Goal: Information Seeking & Learning: Learn about a topic

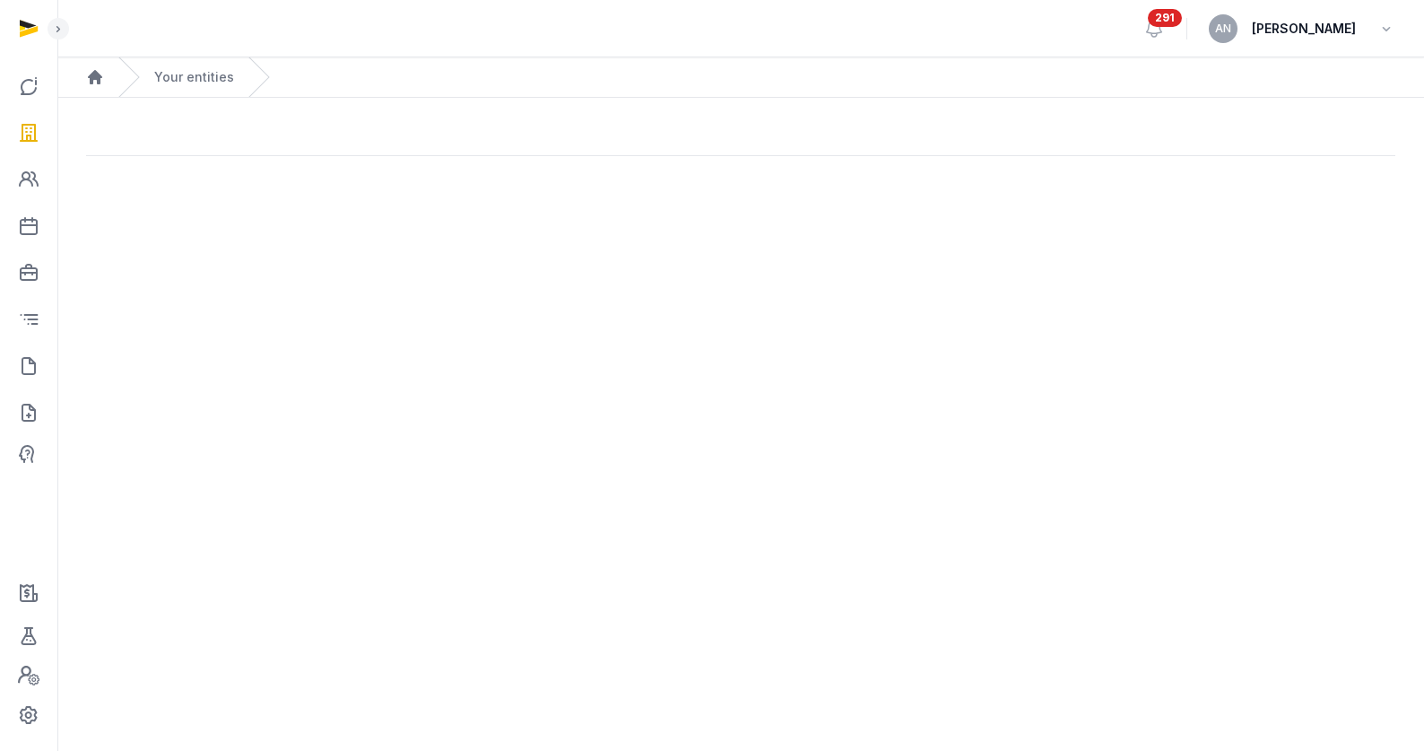
click at [292, 195] on main at bounding box center [740, 154] width 1367 height 112
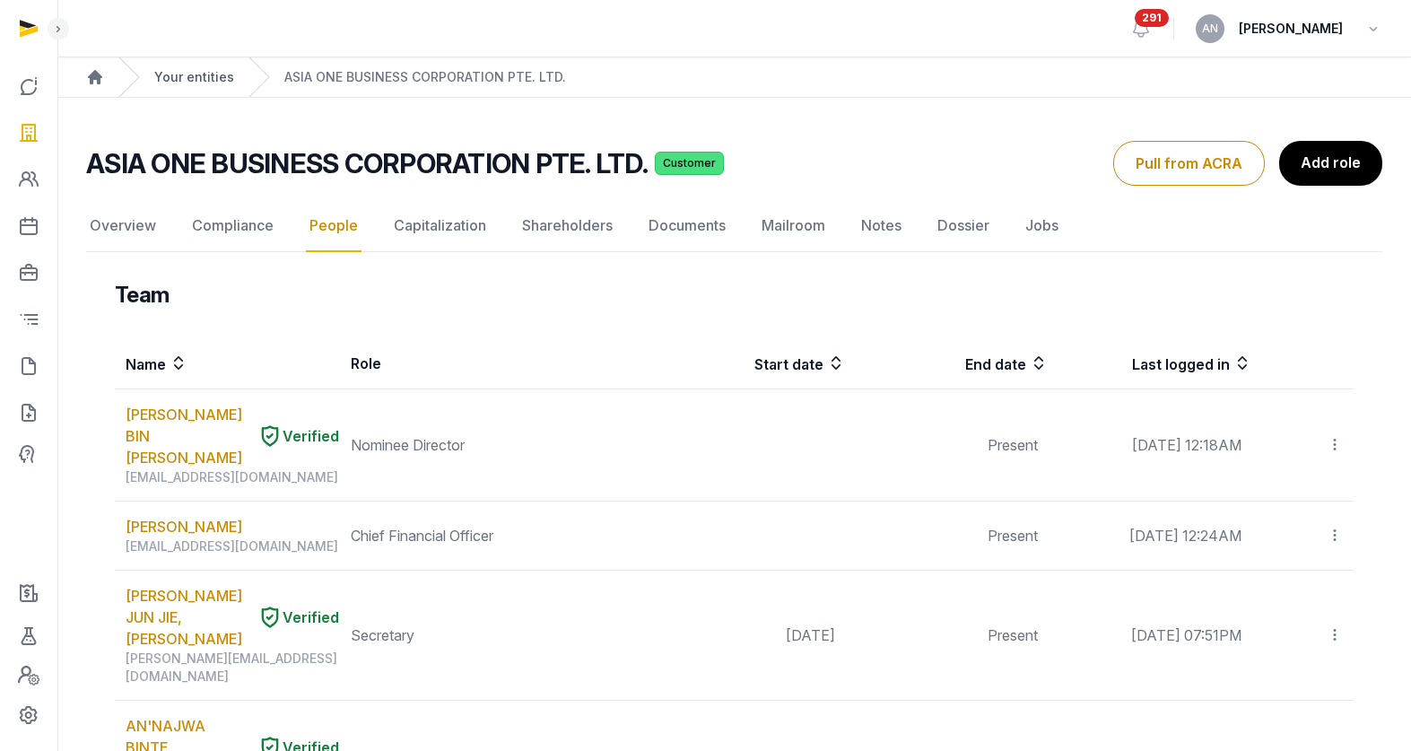
click at [180, 68] on link "Your entities" at bounding box center [194, 77] width 80 height 18
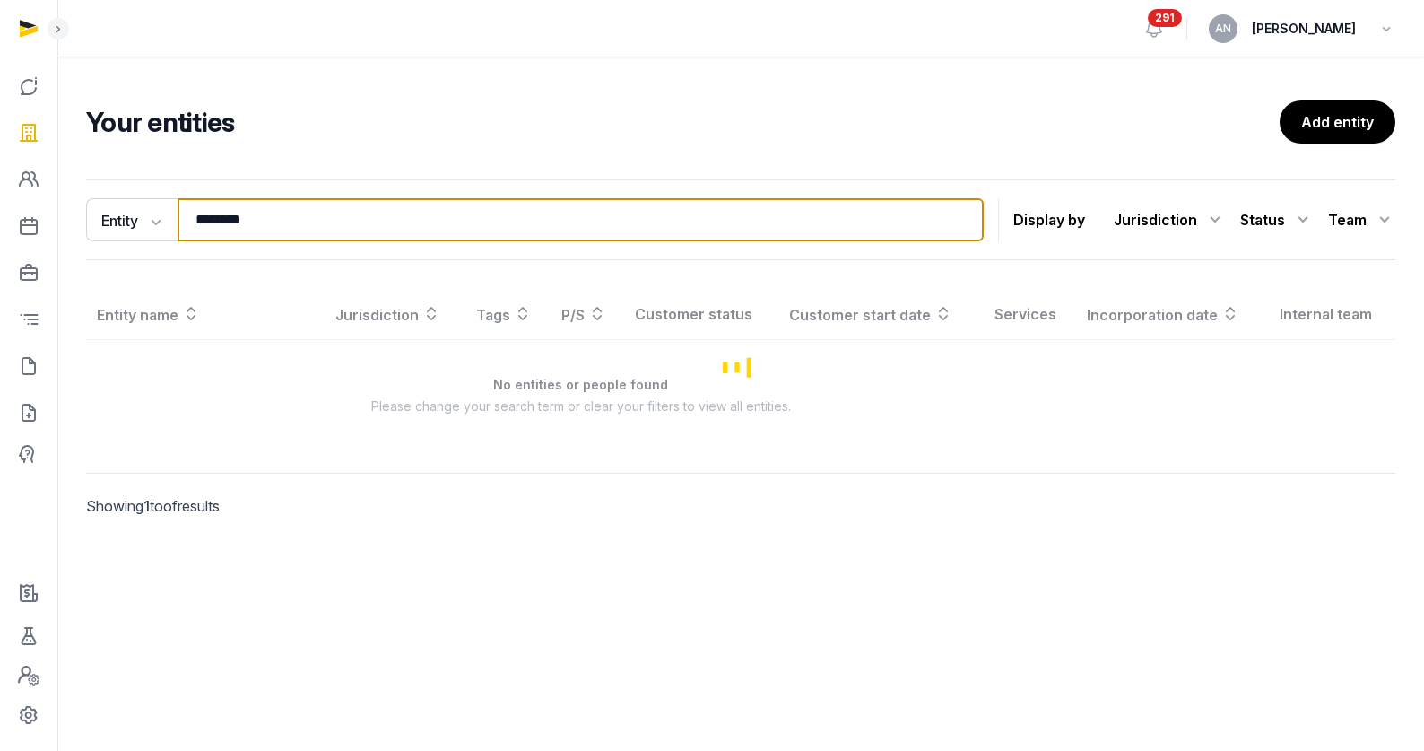
click at [309, 219] on input "********" at bounding box center [581, 219] width 806 height 43
click at [306, 219] on input "********" at bounding box center [581, 219] width 806 height 43
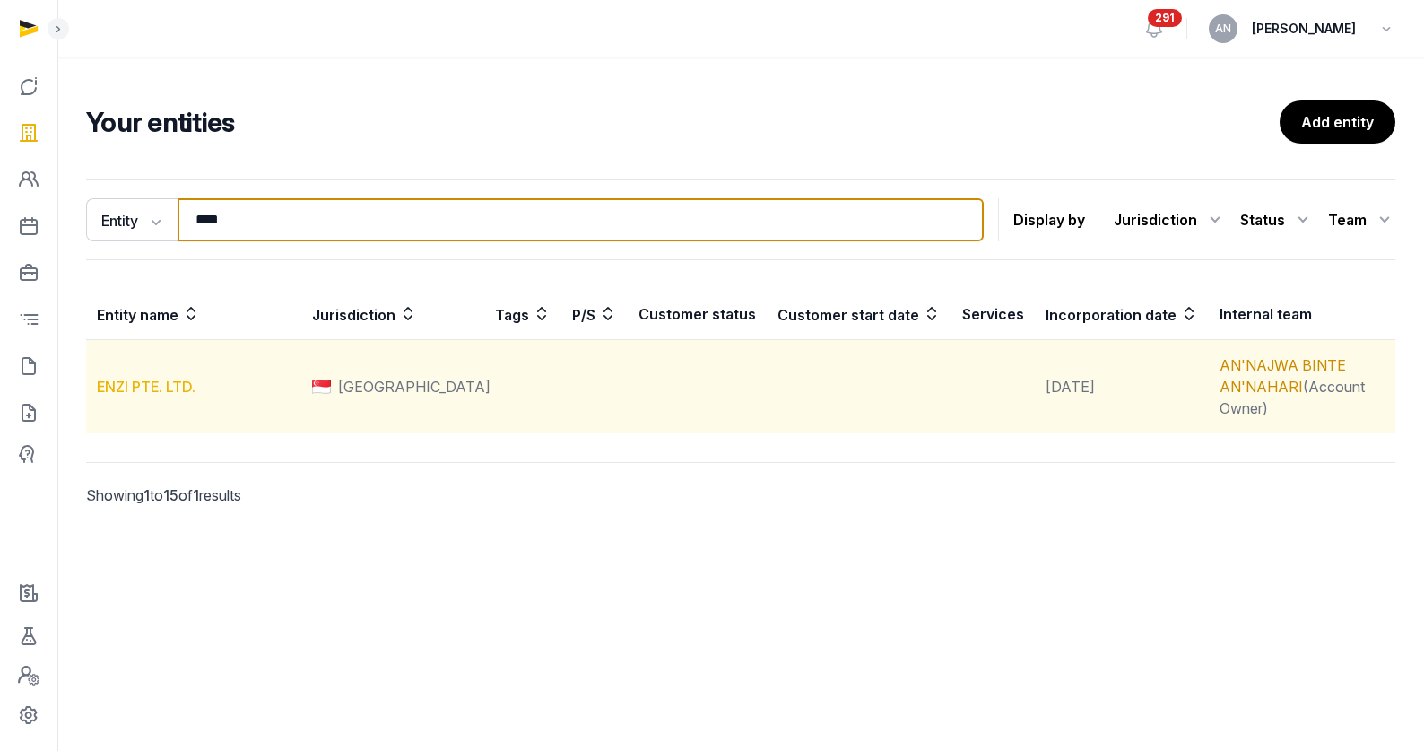
type input "****"
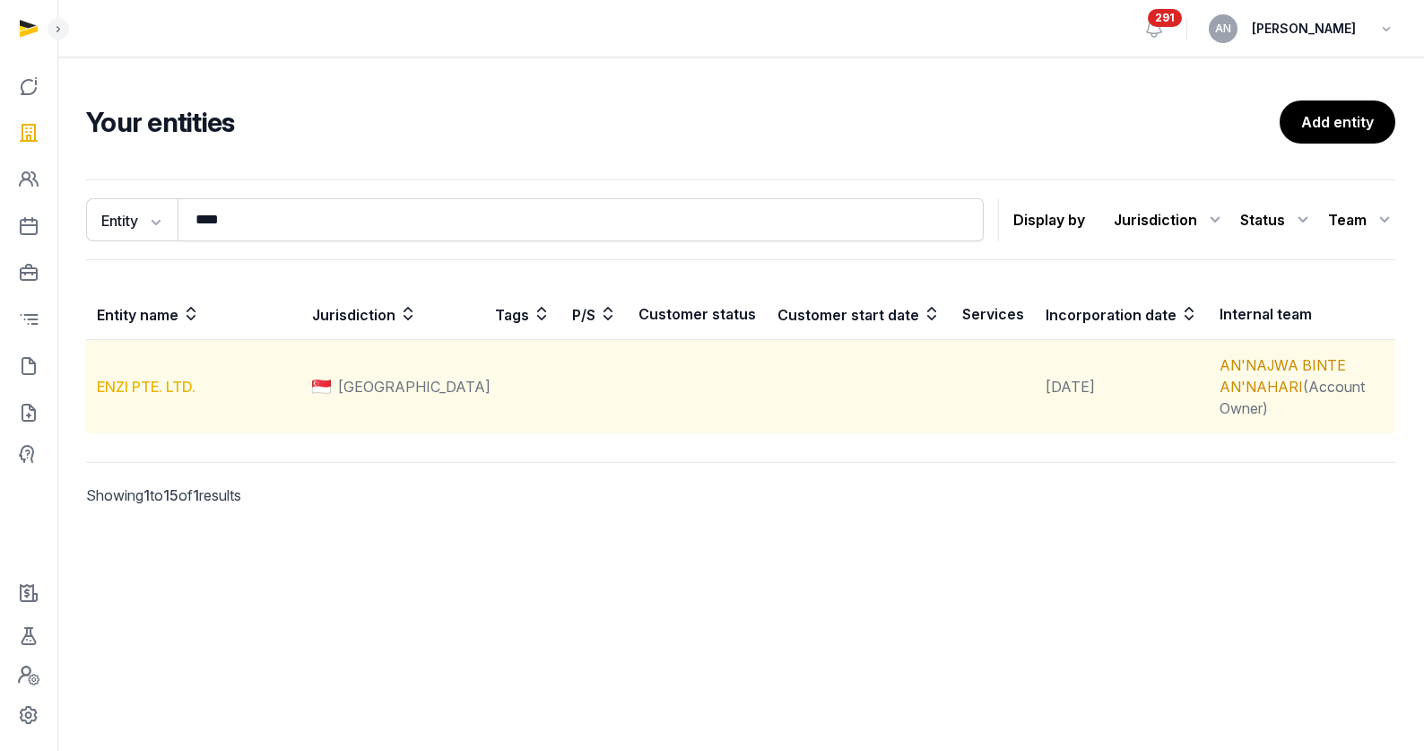
click at [124, 381] on link "ENZI PTE. LTD." at bounding box center [146, 387] width 99 height 18
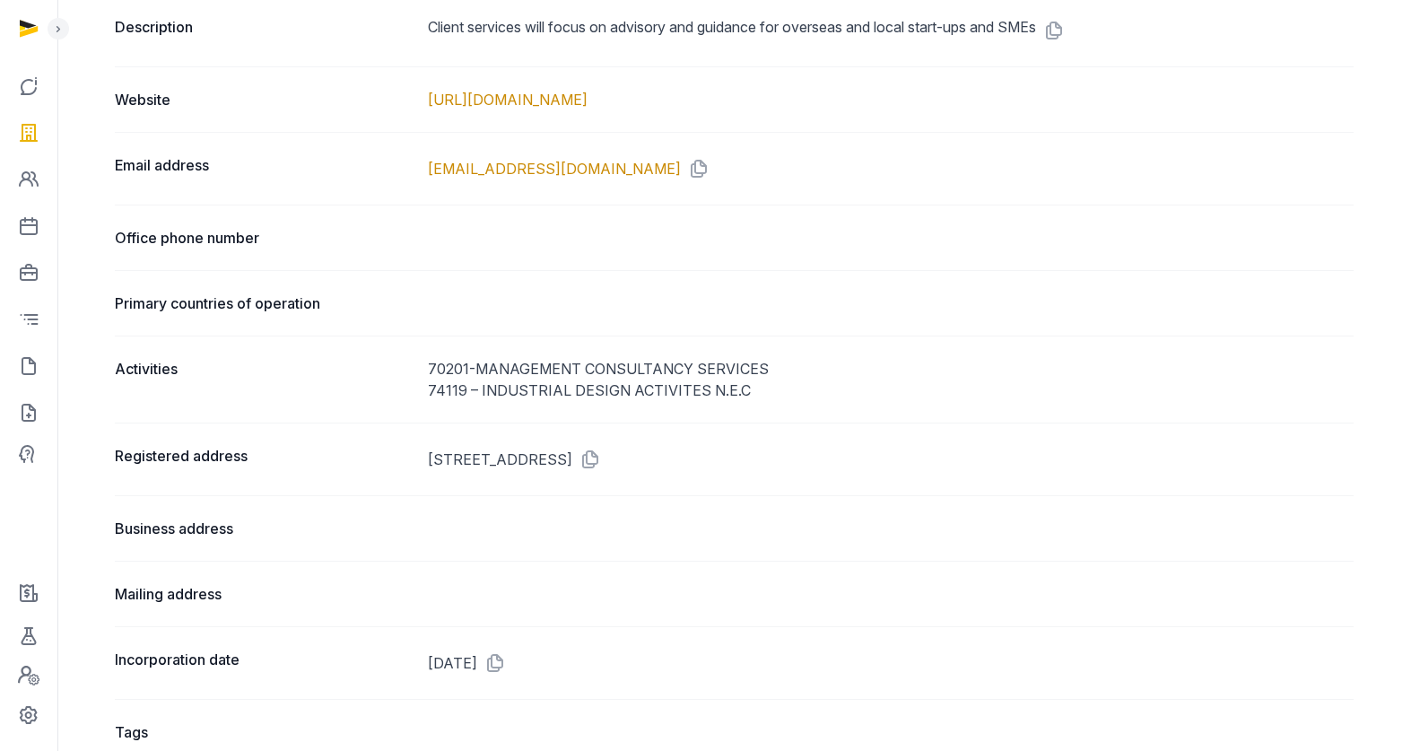
scroll to position [980, 0]
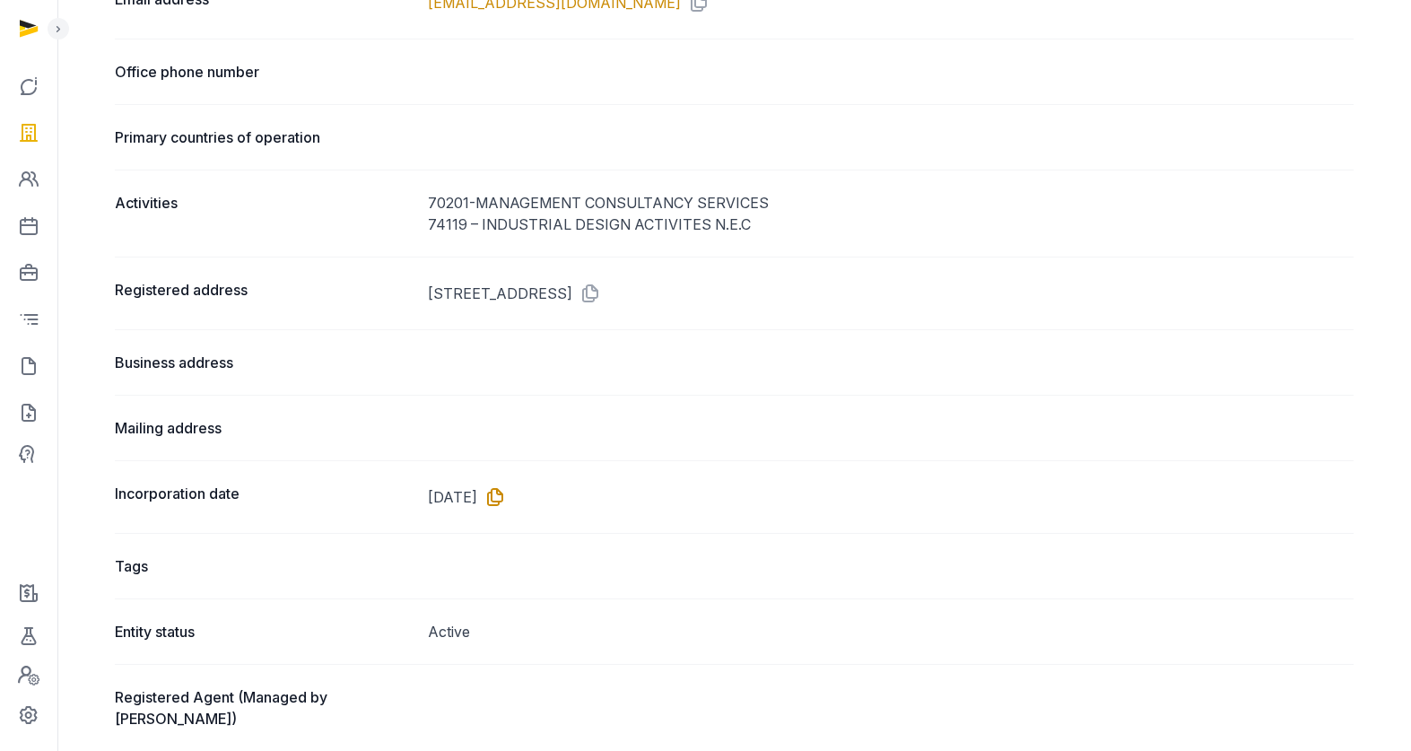
click at [506, 486] on icon at bounding box center [491, 497] width 29 height 29
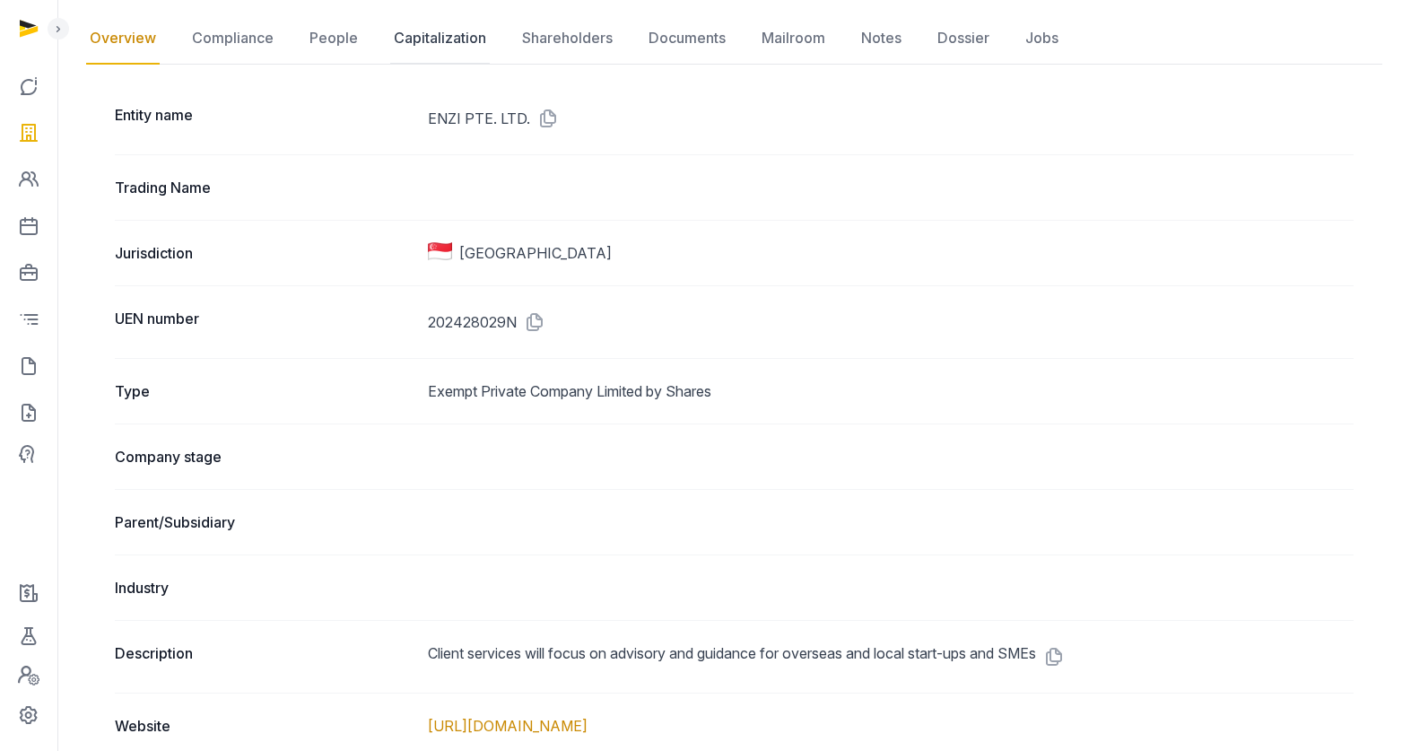
scroll to position [0, 0]
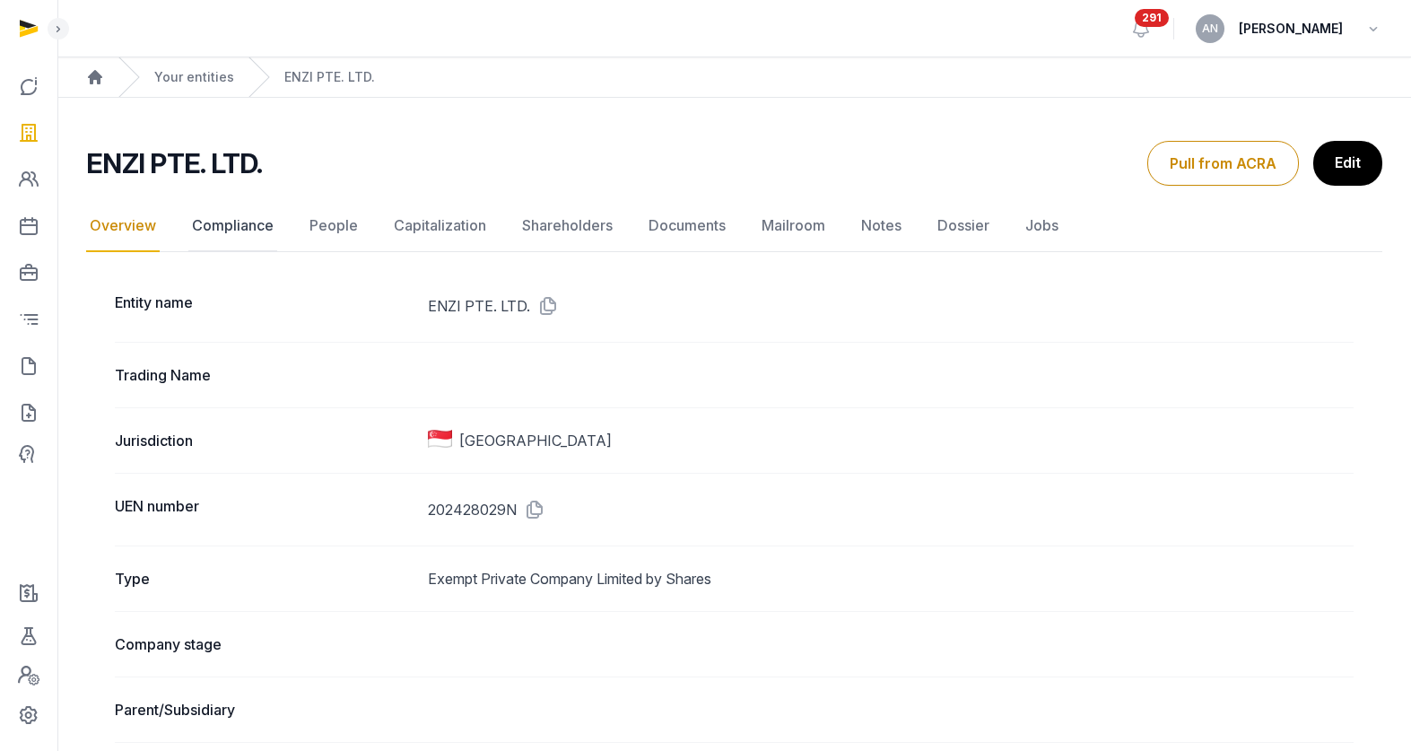
click at [236, 225] on link "Compliance" at bounding box center [232, 226] width 89 height 52
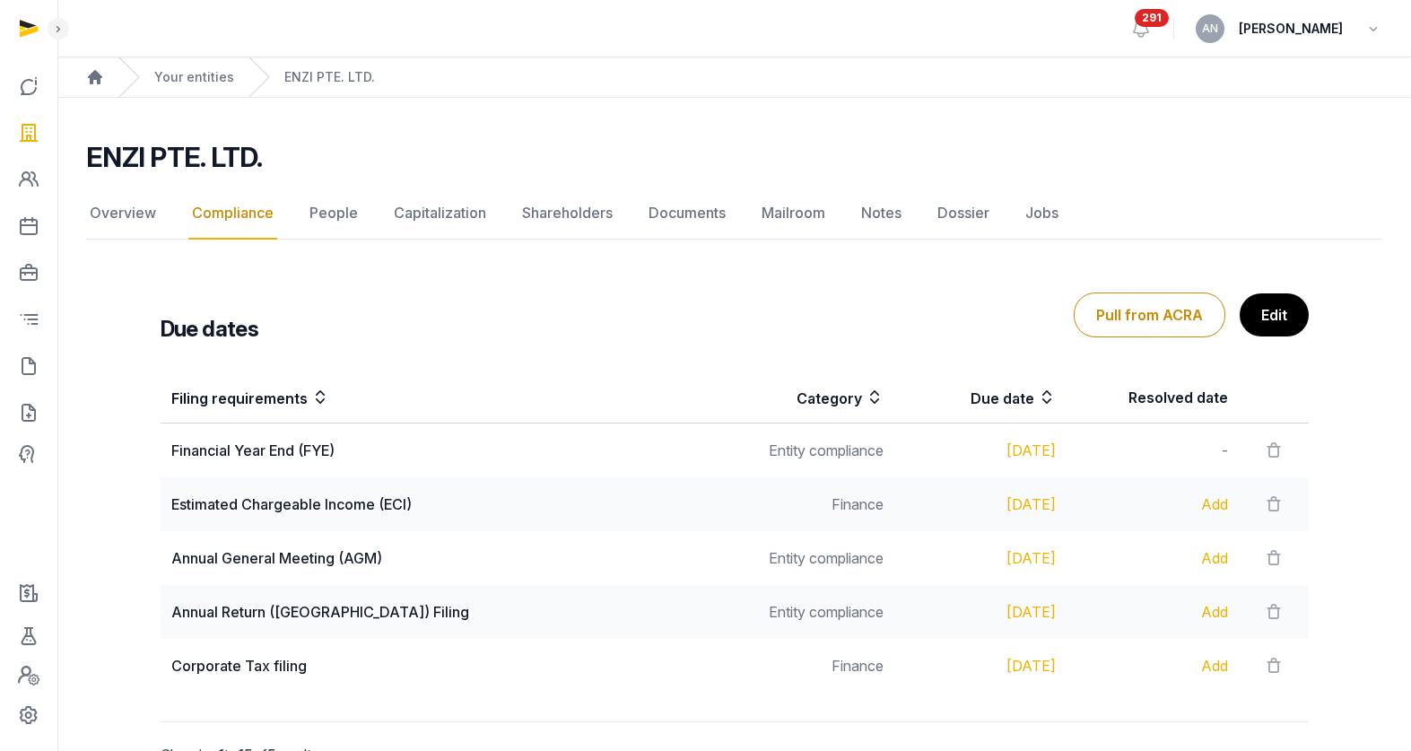
scroll to position [4, 0]
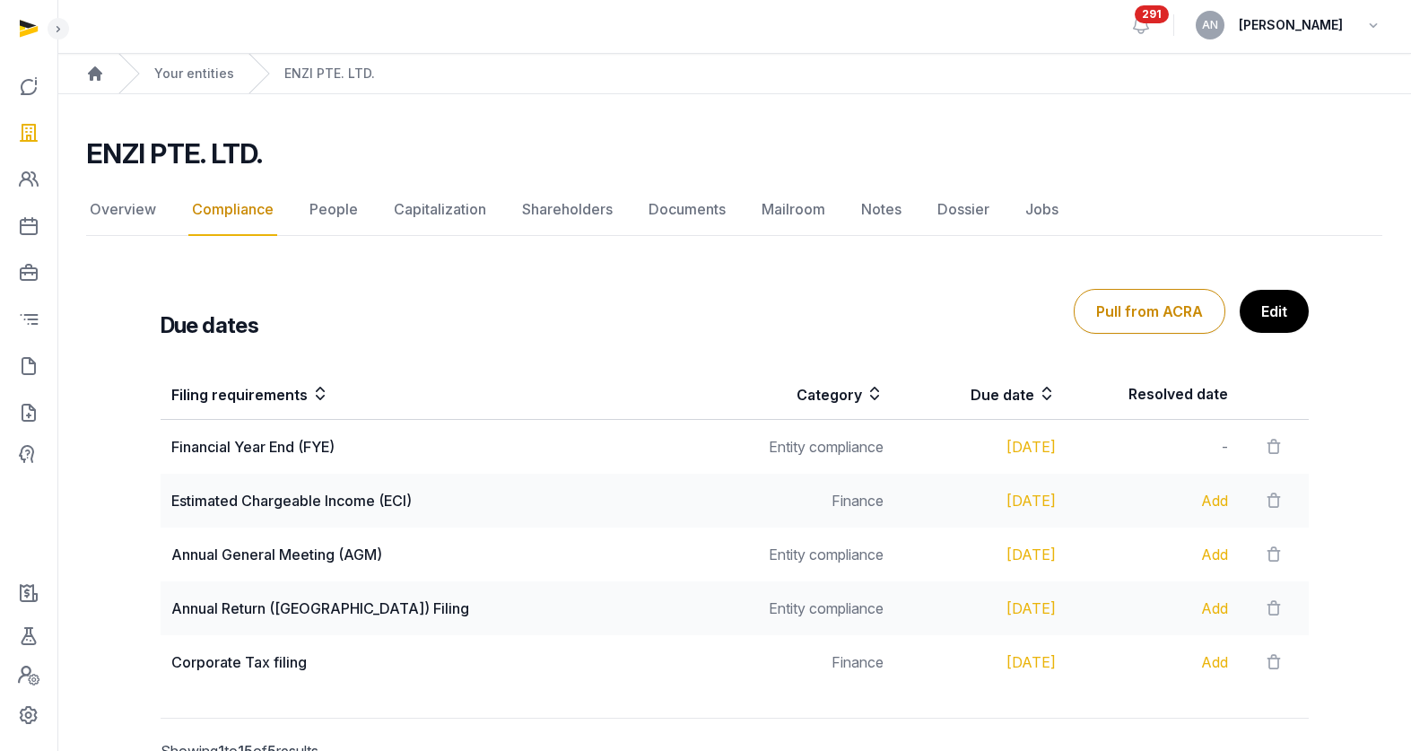
drag, startPoint x: 1081, startPoint y: 453, endPoint x: 953, endPoint y: 459, distance: 128.4
click at [953, 474] on tr "Financial Year End (FYE) Entity compliance [DATE] -" at bounding box center [735, 501] width 1148 height 54
click at [555, 209] on link "Shareholders" at bounding box center [567, 210] width 98 height 52
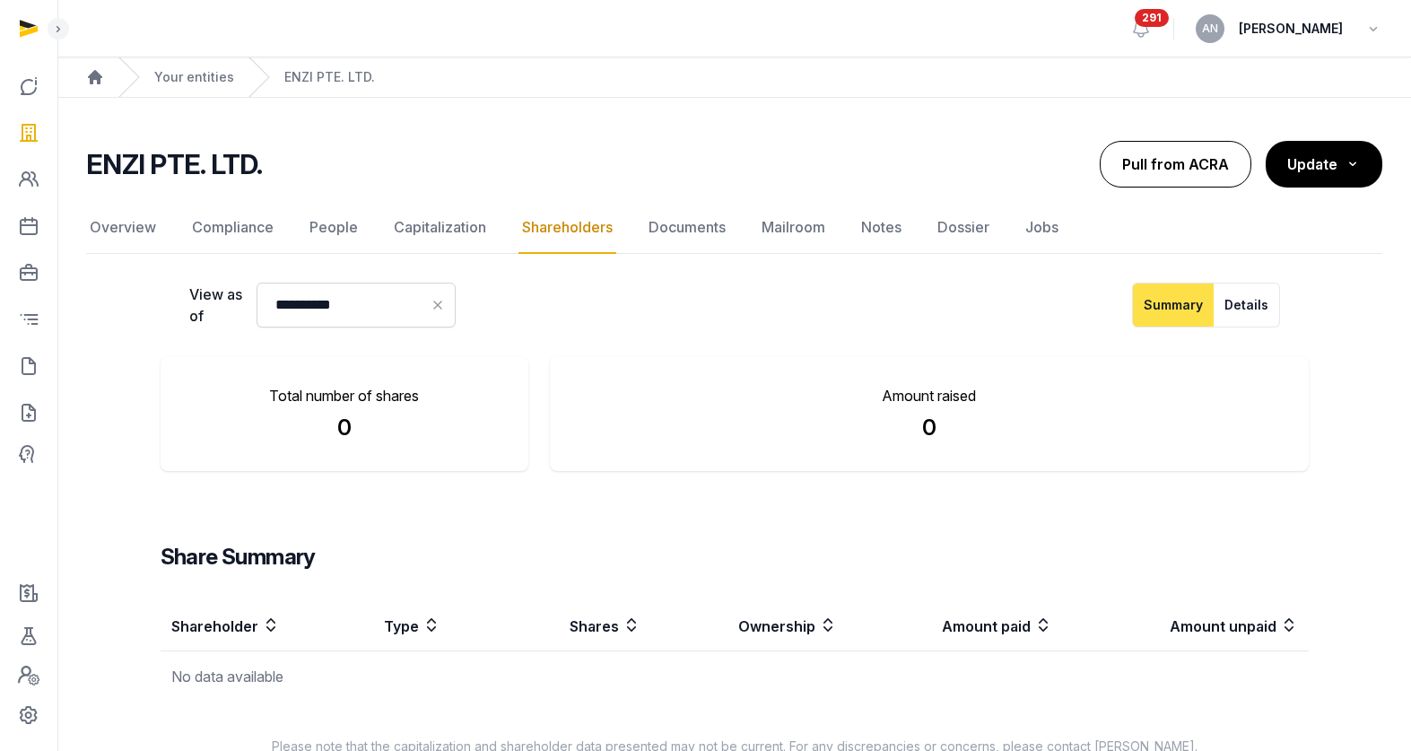
click at [1140, 174] on button "Pull from ACRA" at bounding box center [1176, 164] width 152 height 47
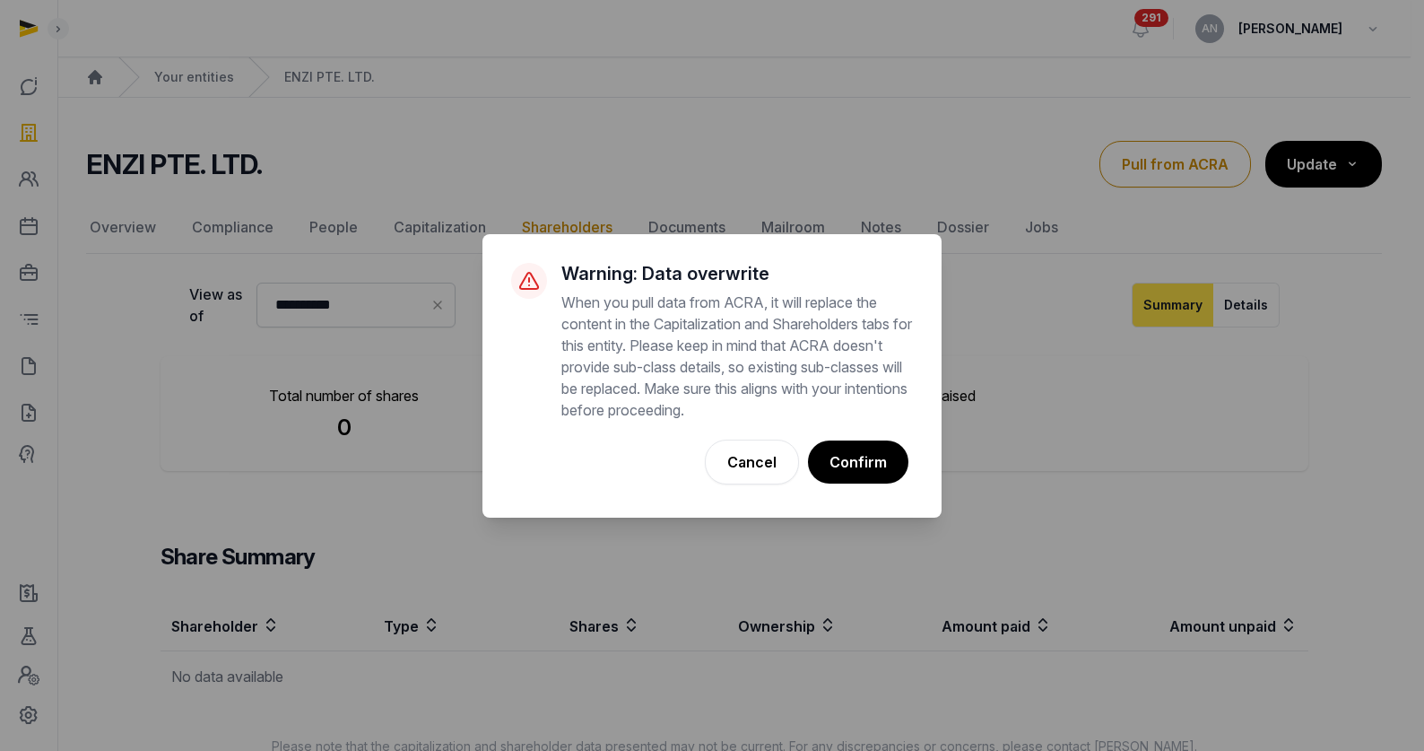
click at [878, 473] on button "Confirm" at bounding box center [858, 461] width 100 height 43
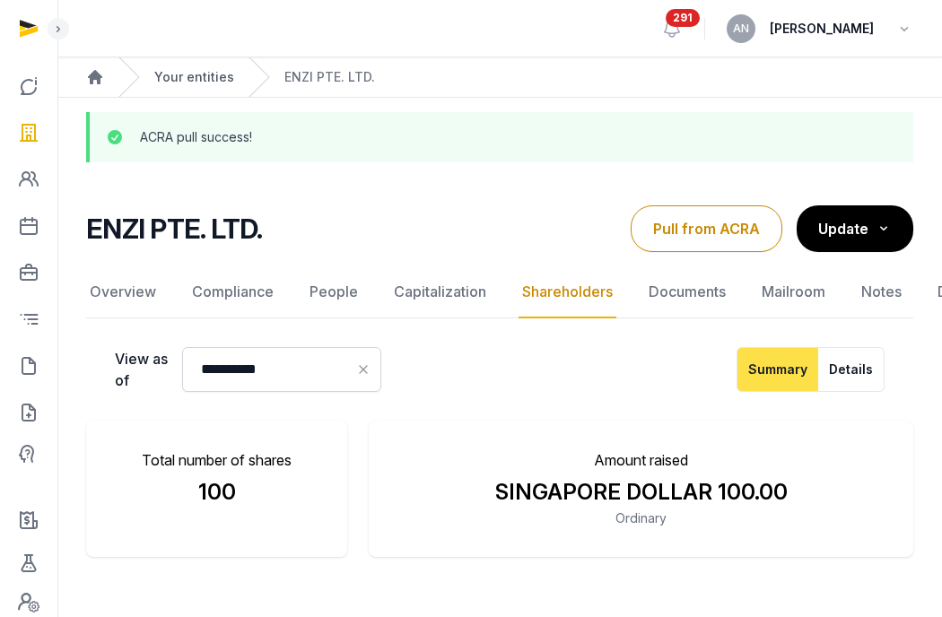
click at [177, 83] on link "Your entities" at bounding box center [194, 77] width 80 height 18
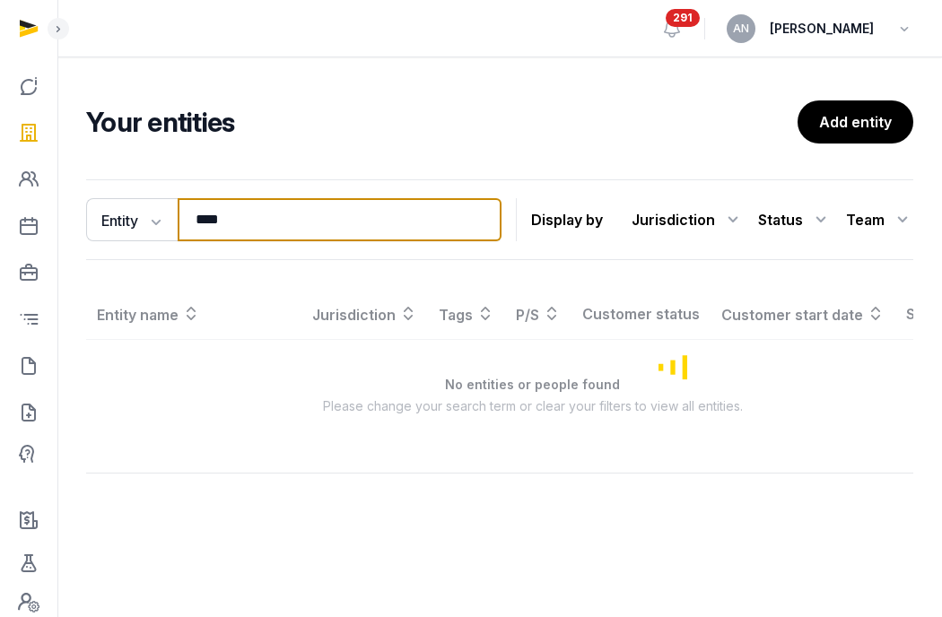
click at [225, 222] on input "****" at bounding box center [340, 219] width 324 height 43
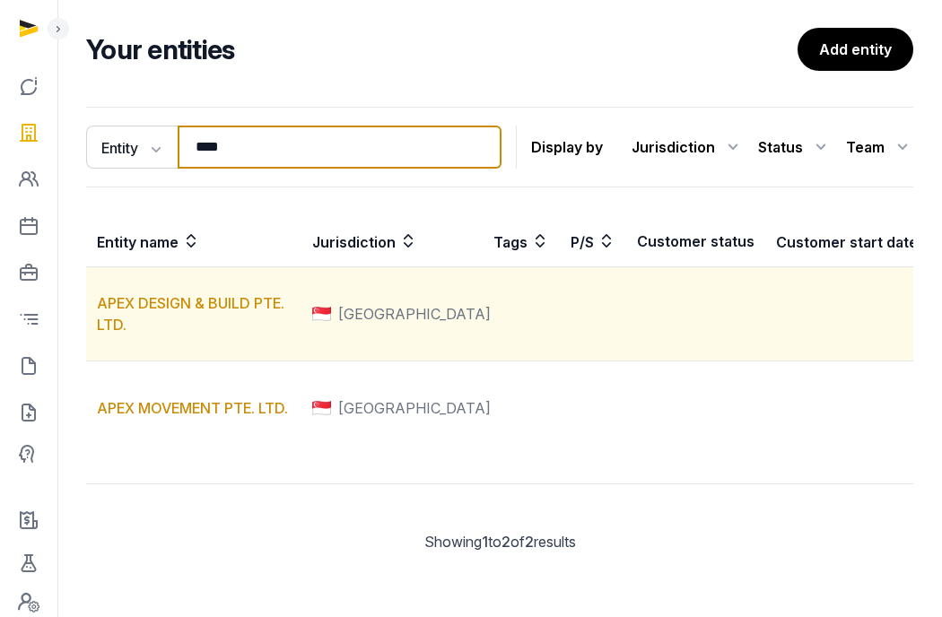
scroll to position [119, 0]
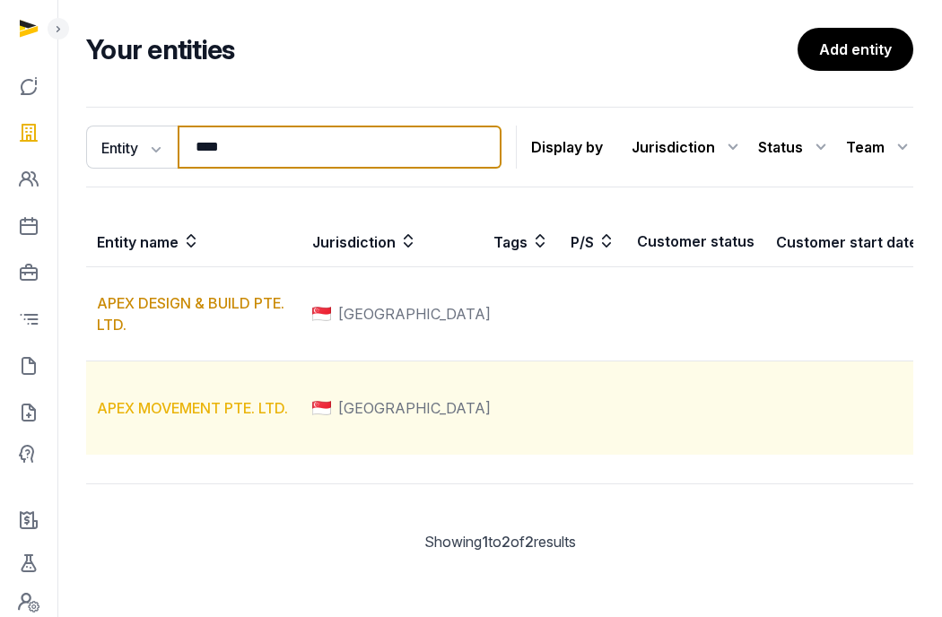
type input "****"
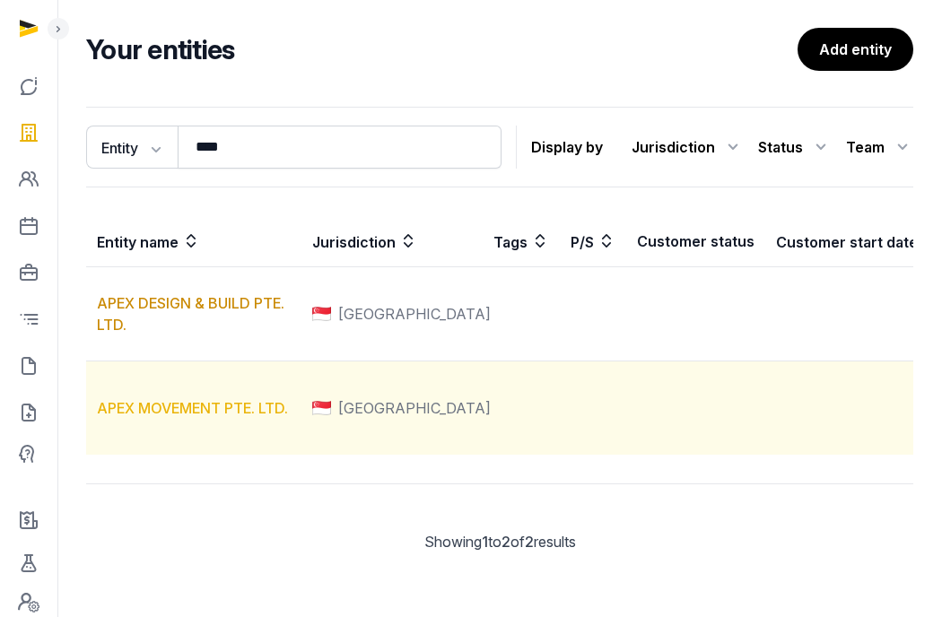
click at [113, 417] on link "APEX MOVEMENT PTE. LTD." at bounding box center [192, 408] width 191 height 18
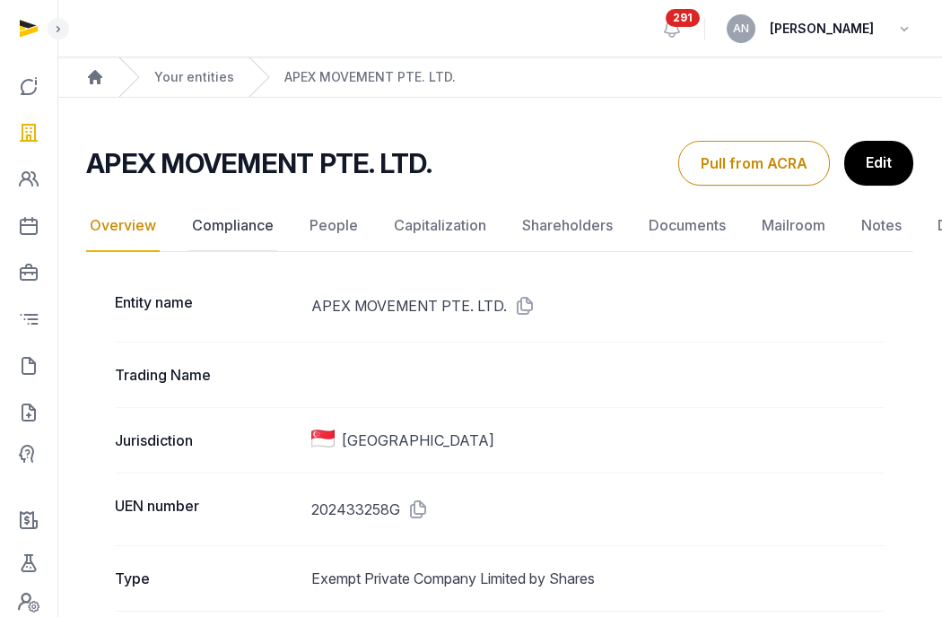
click at [254, 226] on link "Compliance" at bounding box center [232, 226] width 89 height 52
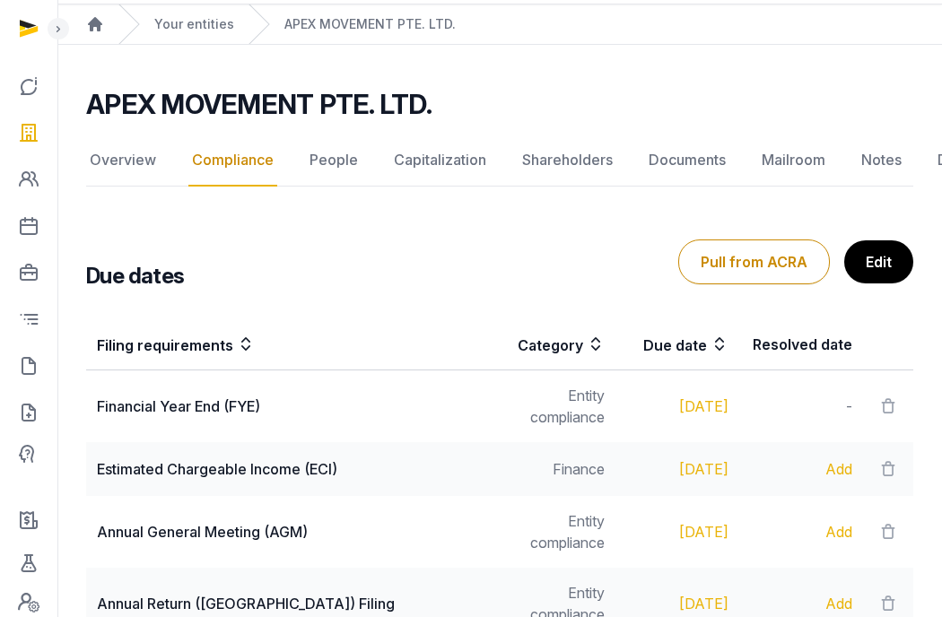
scroll to position [292, 0]
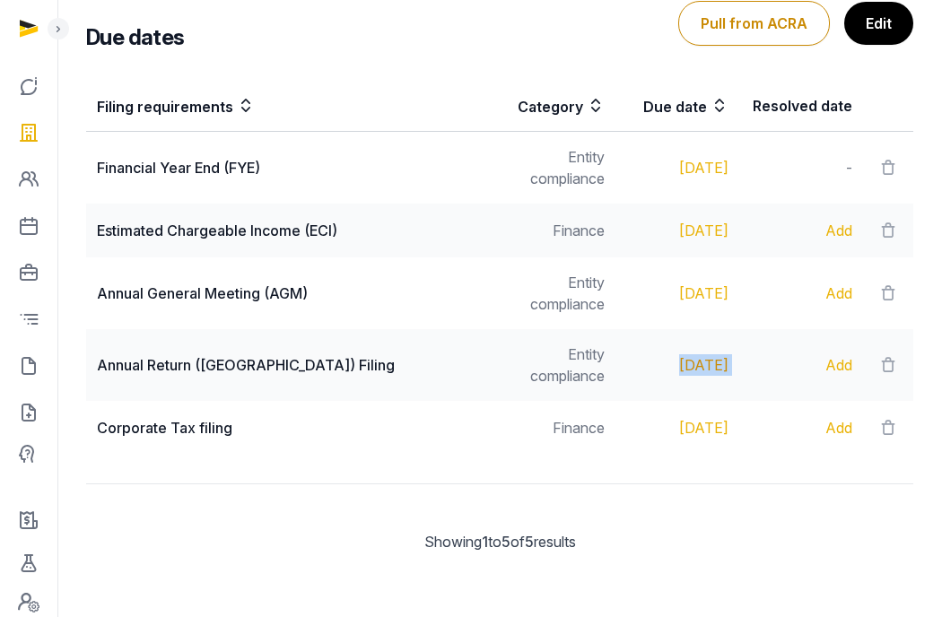
drag, startPoint x: 734, startPoint y: 366, endPoint x: 625, endPoint y: 363, distance: 108.6
click at [625, 401] on tr "Annual Return ([GEOGRAPHIC_DATA]) Filing Entity compliance [DATE] Add" at bounding box center [499, 428] width 827 height 54
copy div "[DATE]"
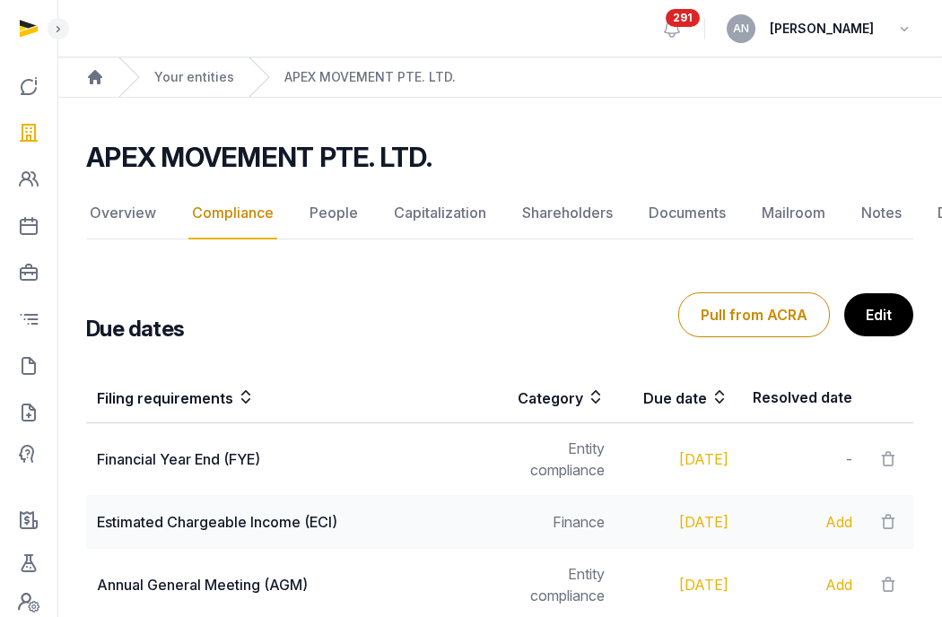
click at [184, 67] on div "Your entities" at bounding box center [176, 76] width 116 height 39
click at [187, 81] on link "Your entities" at bounding box center [194, 77] width 80 height 18
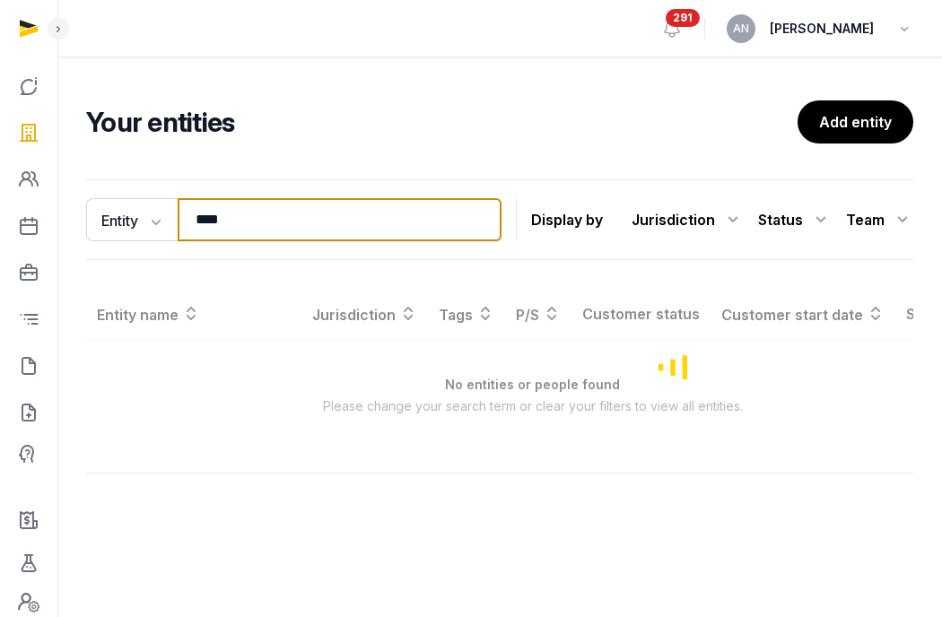
click at [220, 210] on input "****" at bounding box center [340, 219] width 324 height 43
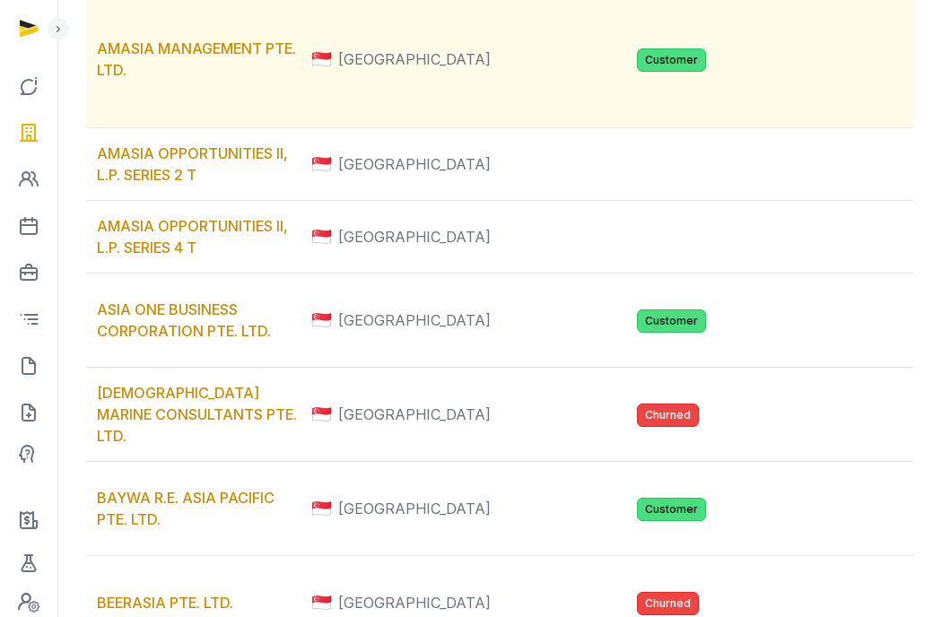
scroll to position [730, 0]
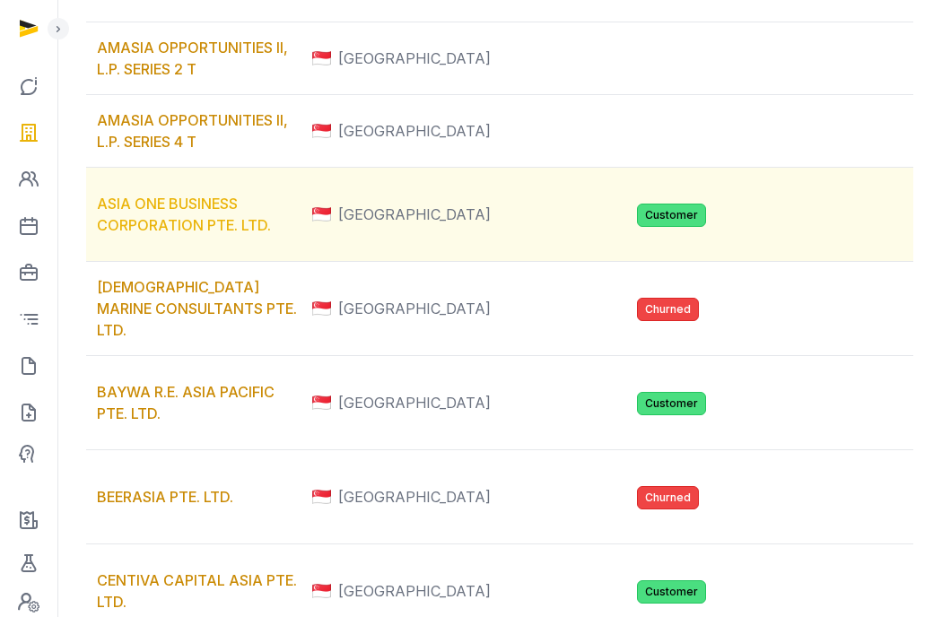
type input "****"
click at [136, 234] on link "ASIA ONE BUSINESS CORPORATION PTE. LTD." at bounding box center [184, 214] width 174 height 39
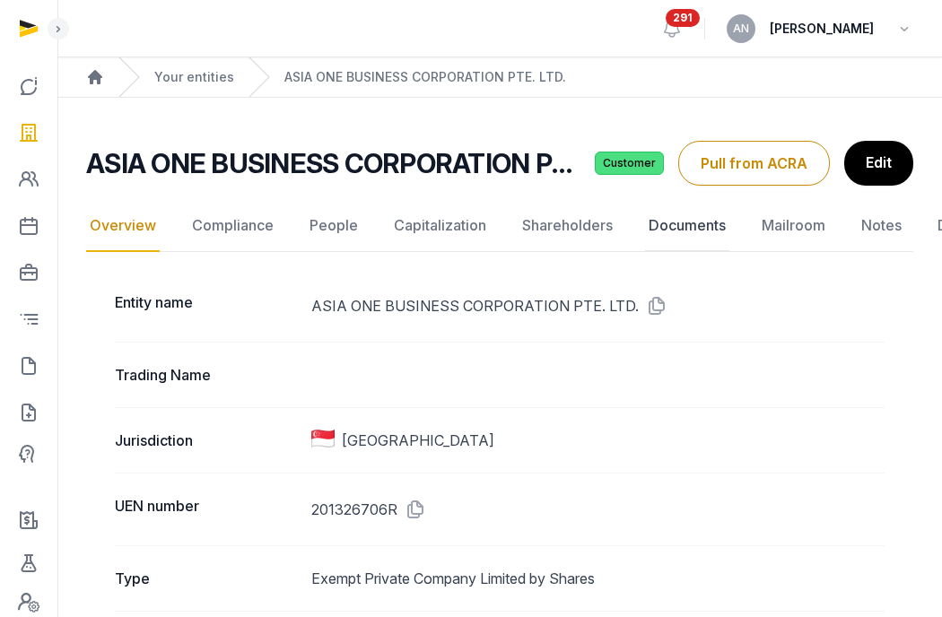
click at [665, 225] on link "Documents" at bounding box center [687, 226] width 84 height 52
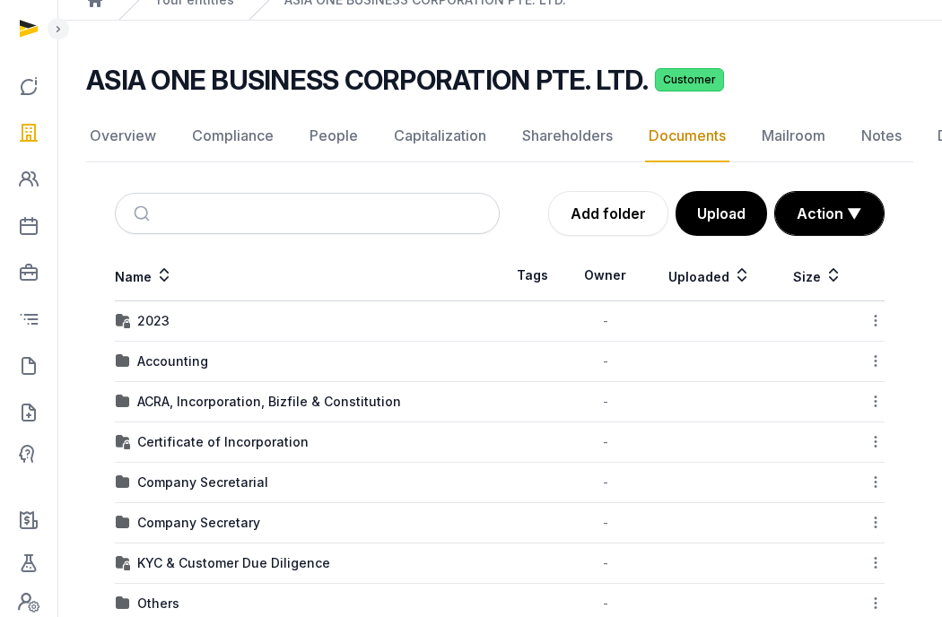
scroll to position [79, 0]
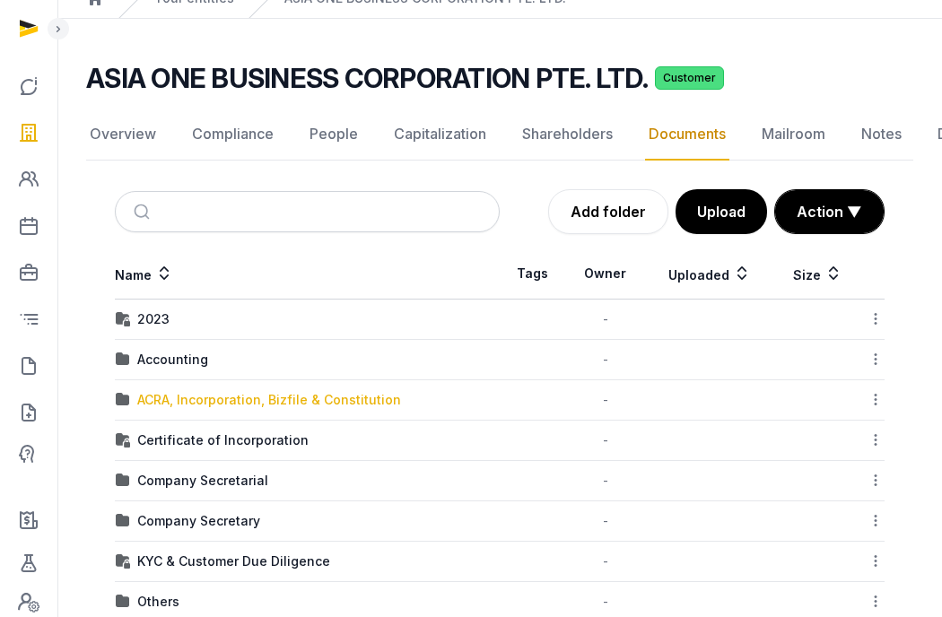
click at [170, 392] on div "ACRA, Incorporation, Bizfile & Constitution" at bounding box center [269, 400] width 264 height 18
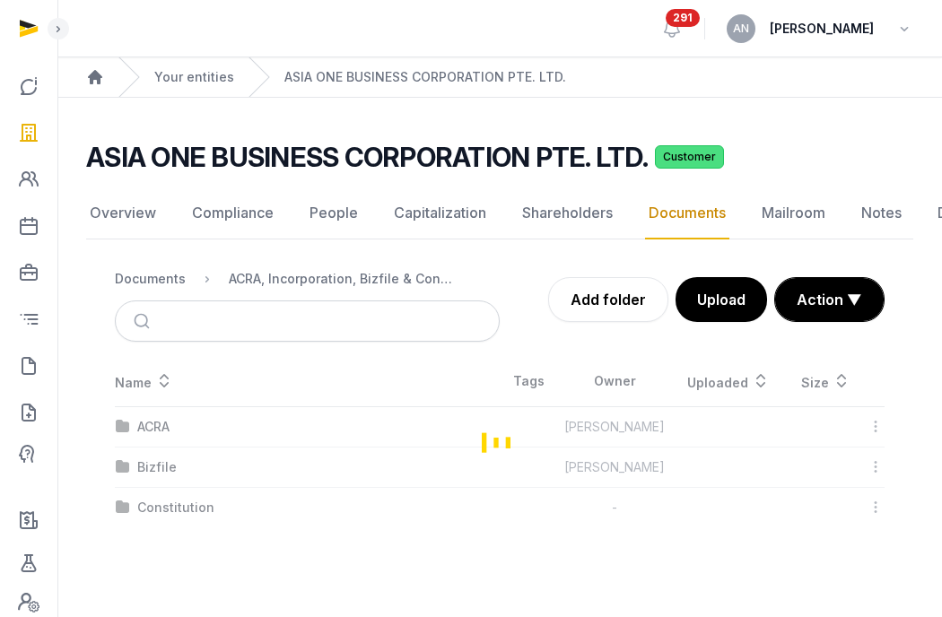
scroll to position [0, 0]
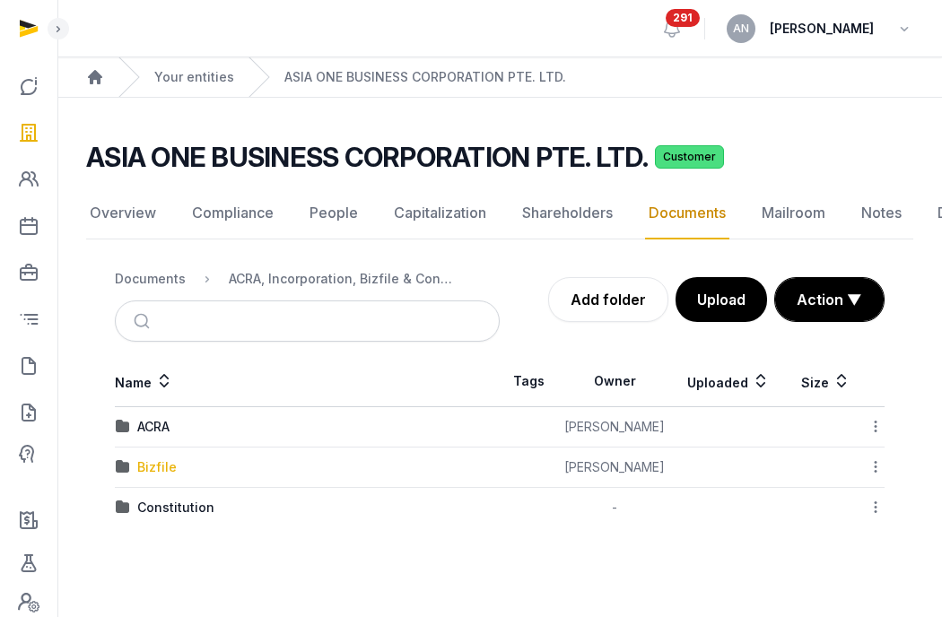
click at [150, 466] on div "Bizfile" at bounding box center [156, 467] width 39 height 18
click at [141, 468] on div "2025" at bounding box center [152, 467] width 31 height 18
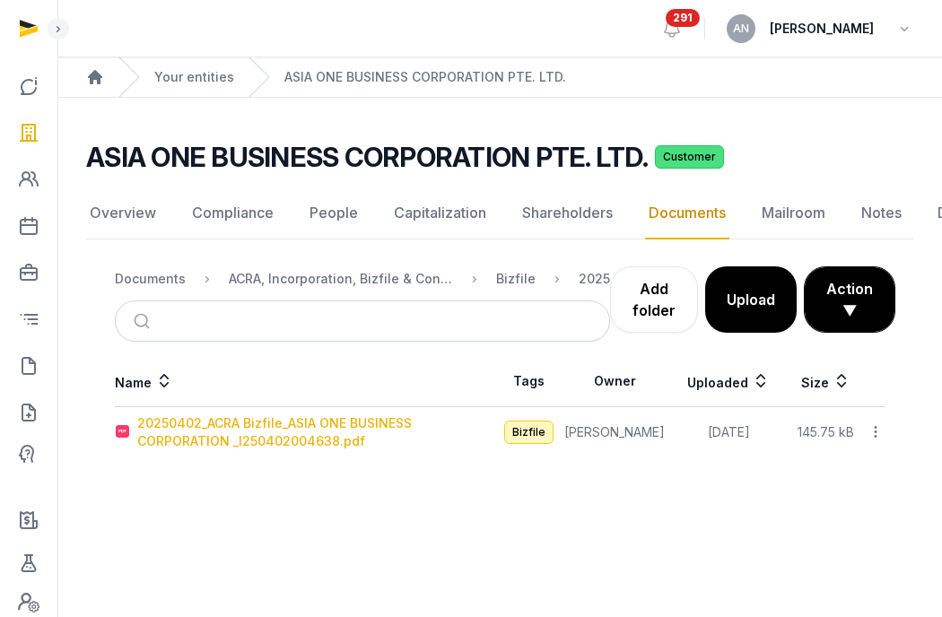
click at [165, 436] on div "20250402_ACRA Bizfile_ASIA ONE BUSINESS CORPORATION _I250402004638.pdf" at bounding box center [318, 432] width 362 height 36
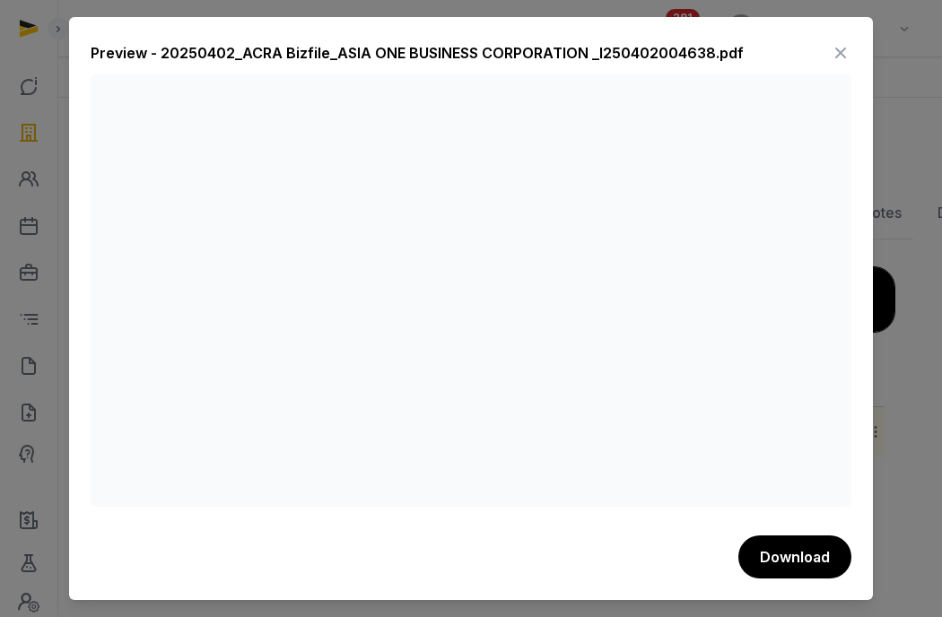
click at [841, 51] on icon at bounding box center [841, 53] width 22 height 29
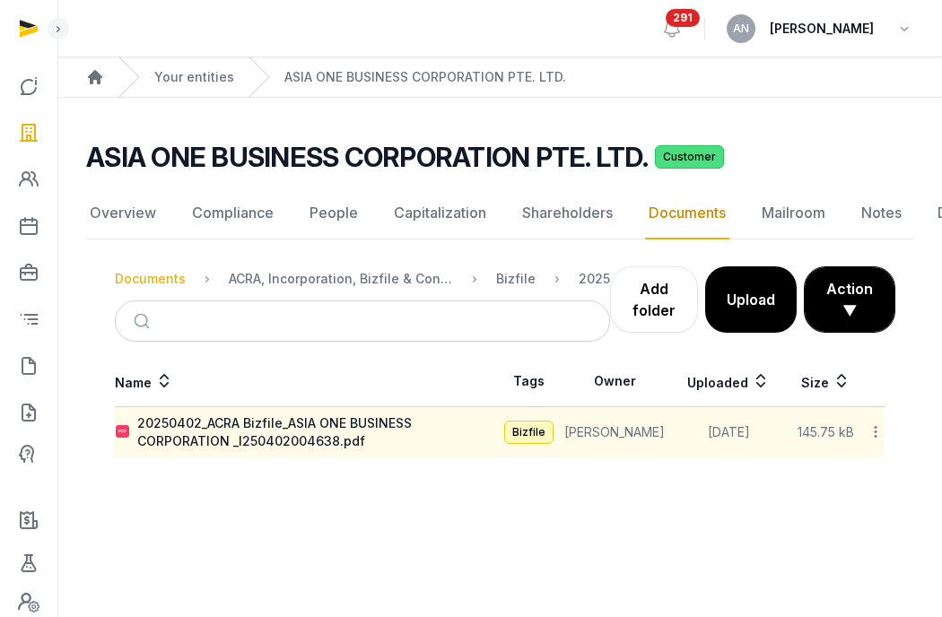
click at [178, 275] on div "Documents" at bounding box center [150, 279] width 71 height 18
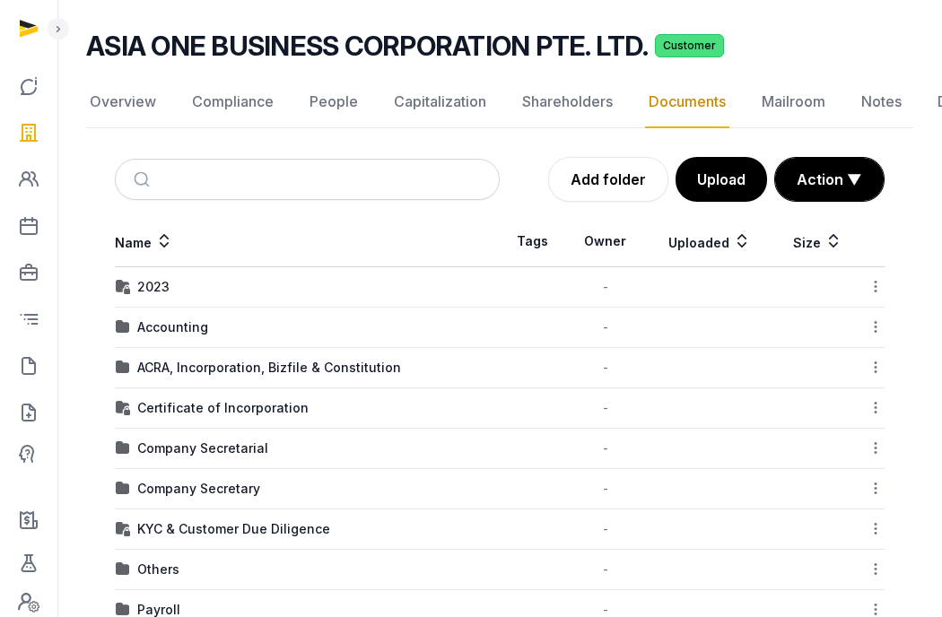
scroll to position [137, 0]
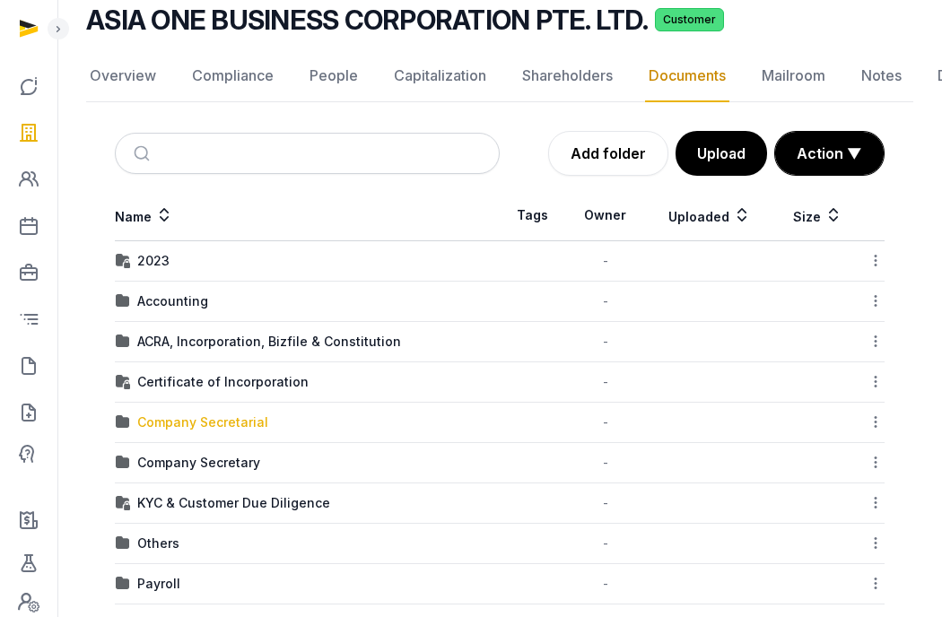
click at [191, 422] on div "Company Secretarial" at bounding box center [202, 423] width 131 height 18
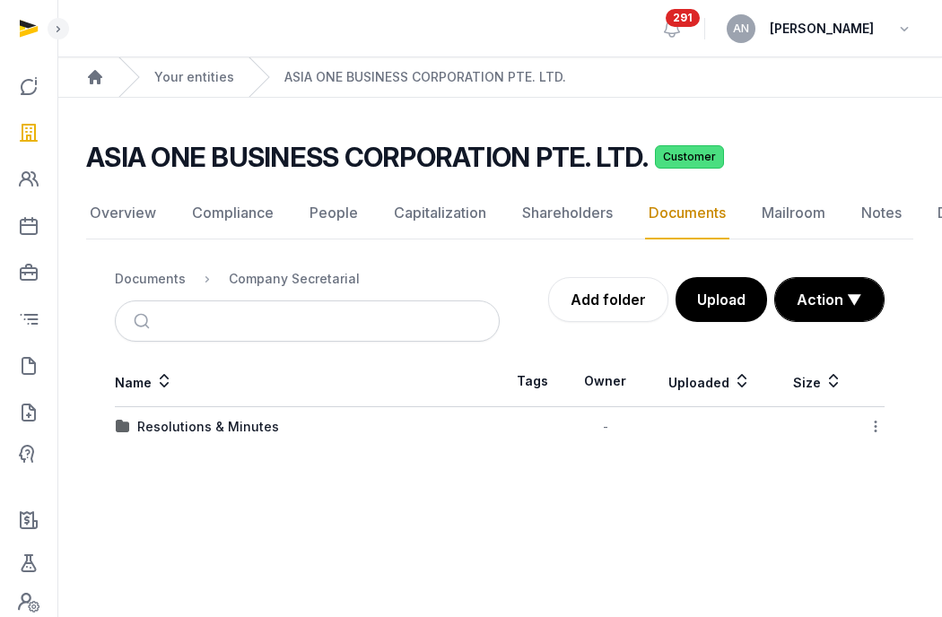
scroll to position [0, 0]
click at [196, 425] on div "Resolutions & Minutes" at bounding box center [208, 427] width 142 height 18
click at [152, 422] on div "2025" at bounding box center [152, 427] width 31 height 18
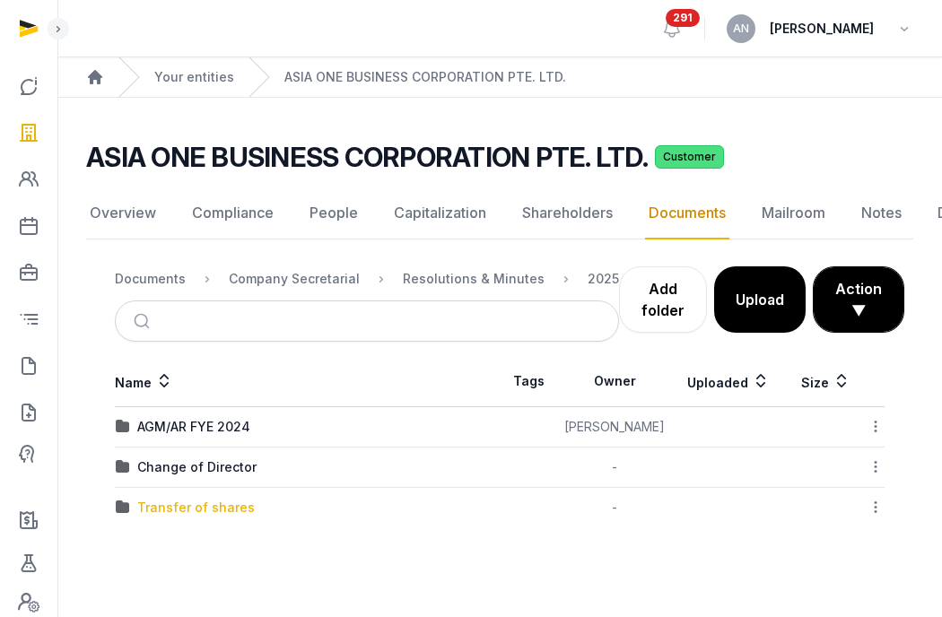
click at [153, 501] on div "Transfer of shares" at bounding box center [196, 508] width 118 height 18
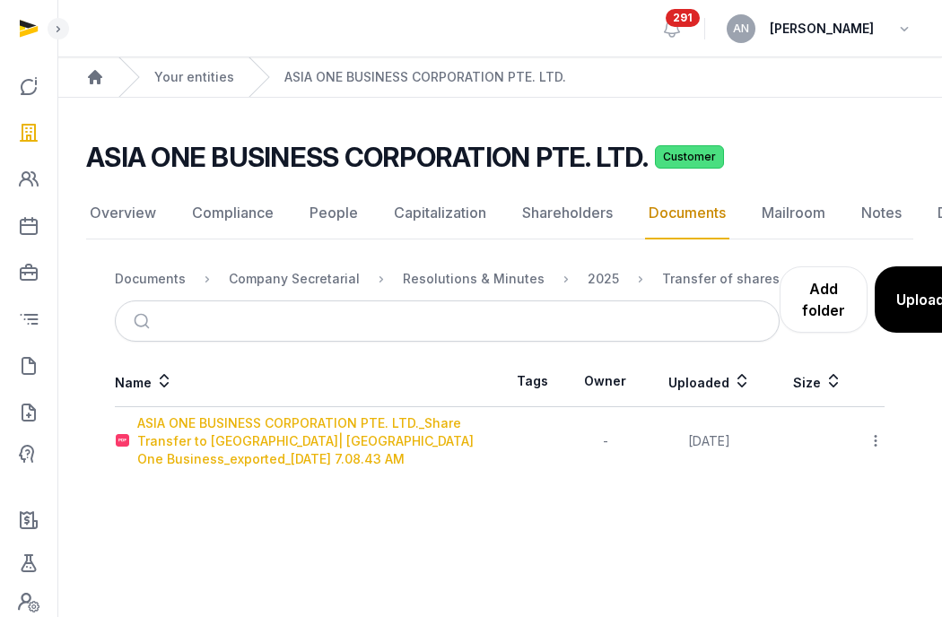
click at [214, 447] on div "ASIA ONE BUSINESS CORPORATION PTE. LTD._Share Transfer to [GEOGRAPHIC_DATA]| [G…" at bounding box center [318, 441] width 362 height 54
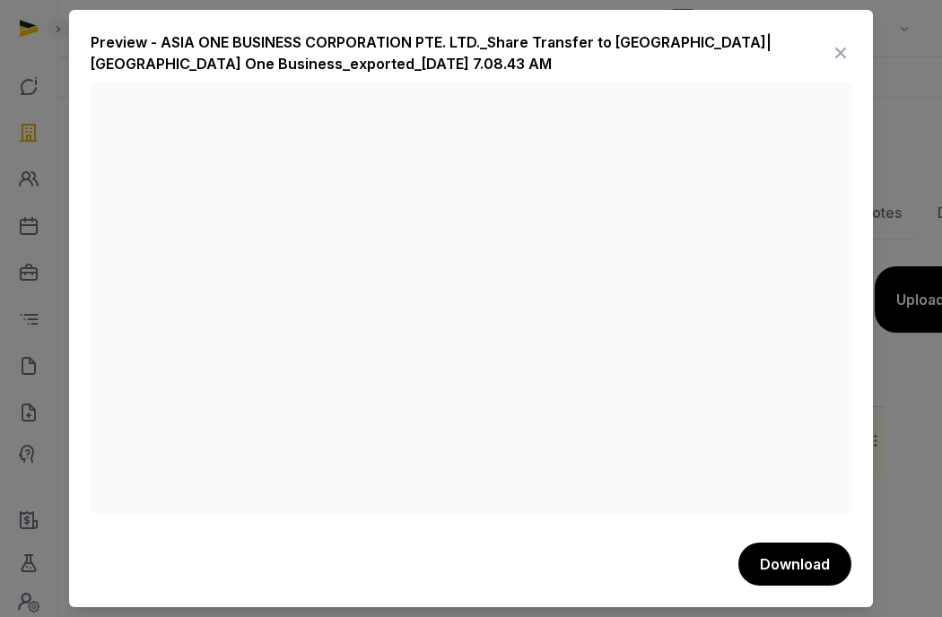
click at [841, 51] on icon at bounding box center [841, 53] width 22 height 29
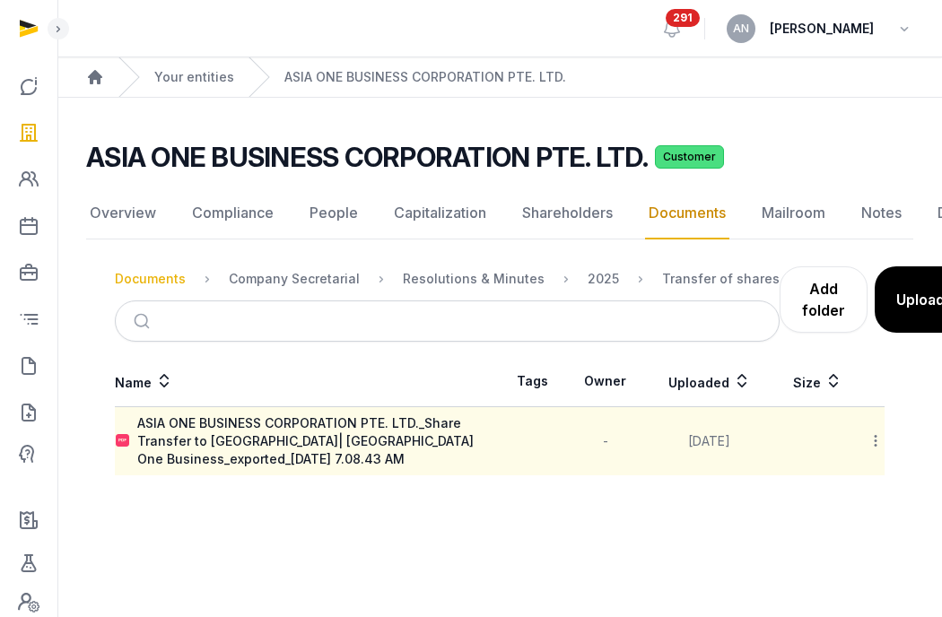
click at [152, 282] on div "Documents" at bounding box center [150, 279] width 71 height 18
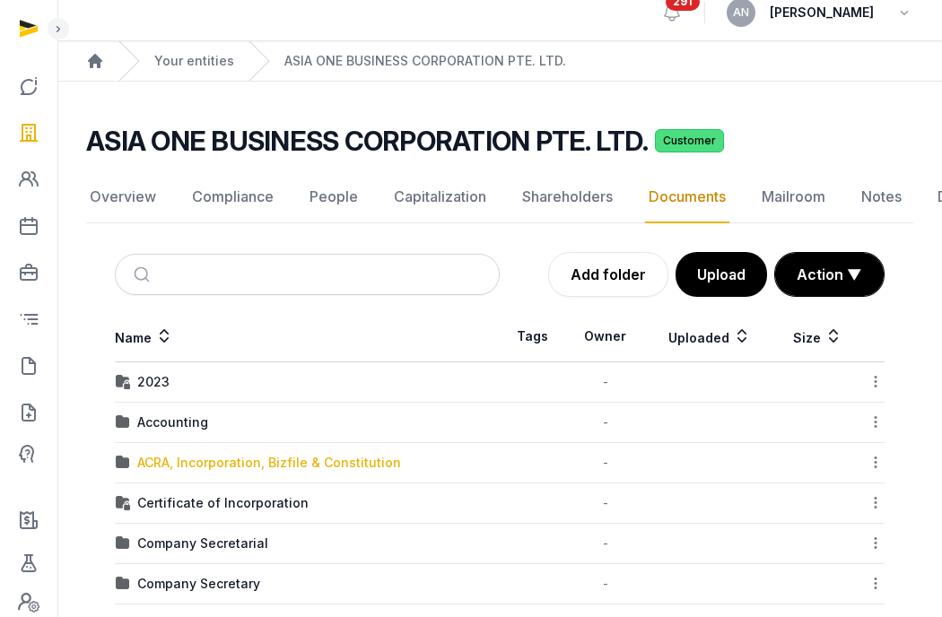
scroll to position [19, 0]
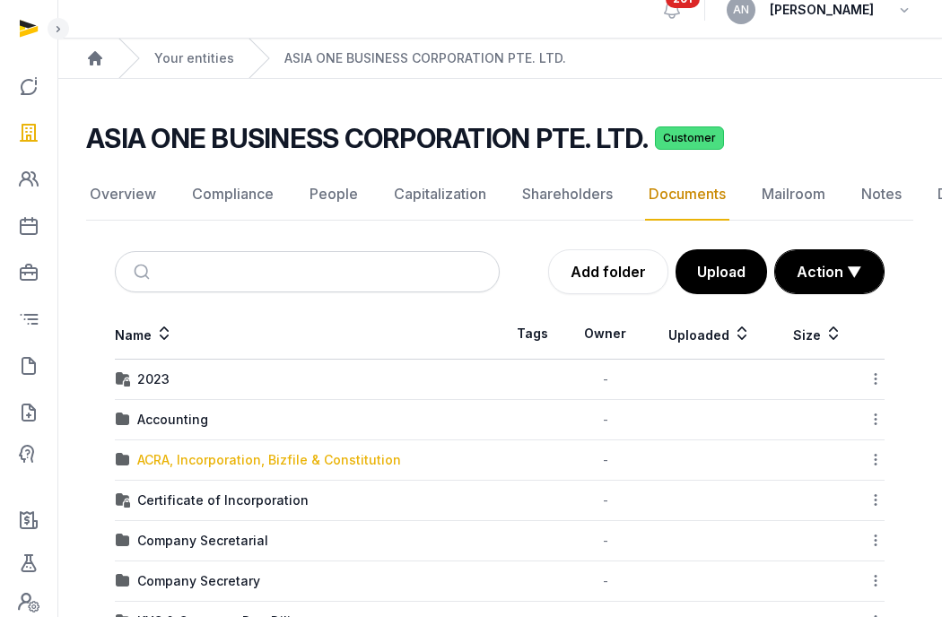
click at [173, 457] on div "ACRA, Incorporation, Bizfile & Constitution" at bounding box center [269, 460] width 264 height 18
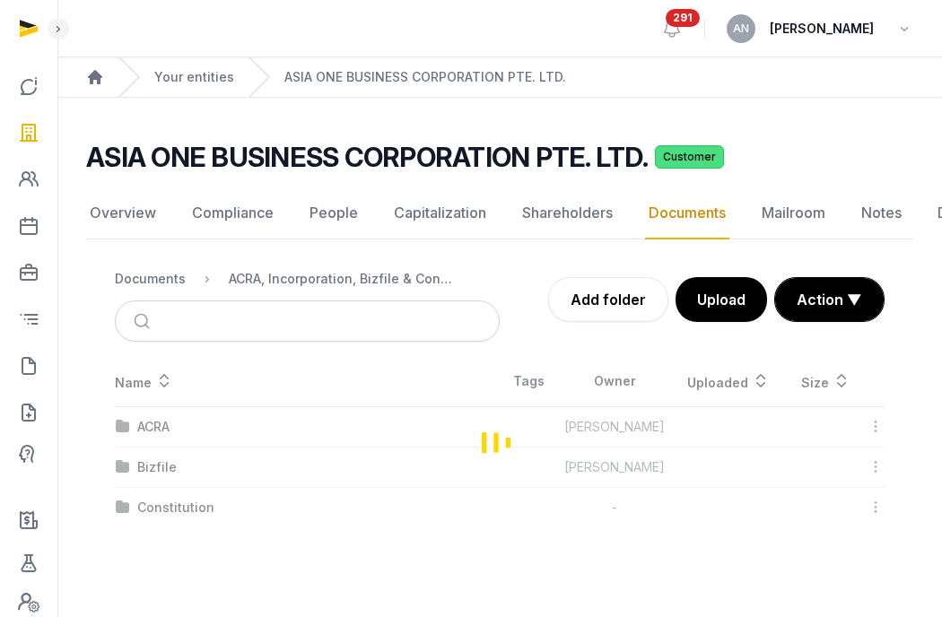
scroll to position [0, 0]
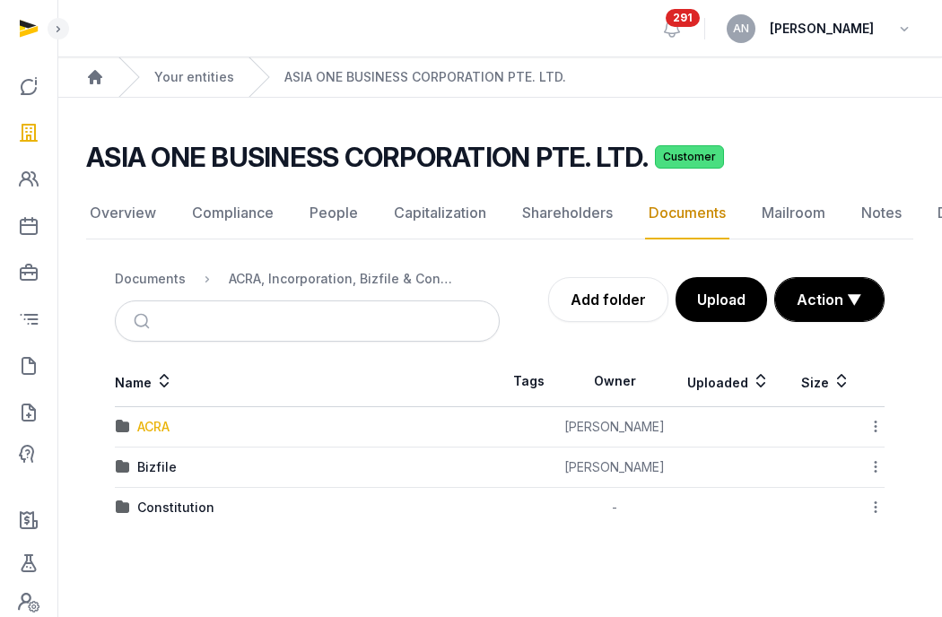
click at [160, 426] on div "ACRA" at bounding box center [153, 427] width 32 height 18
click at [141, 479] on td "2025" at bounding box center [307, 468] width 385 height 40
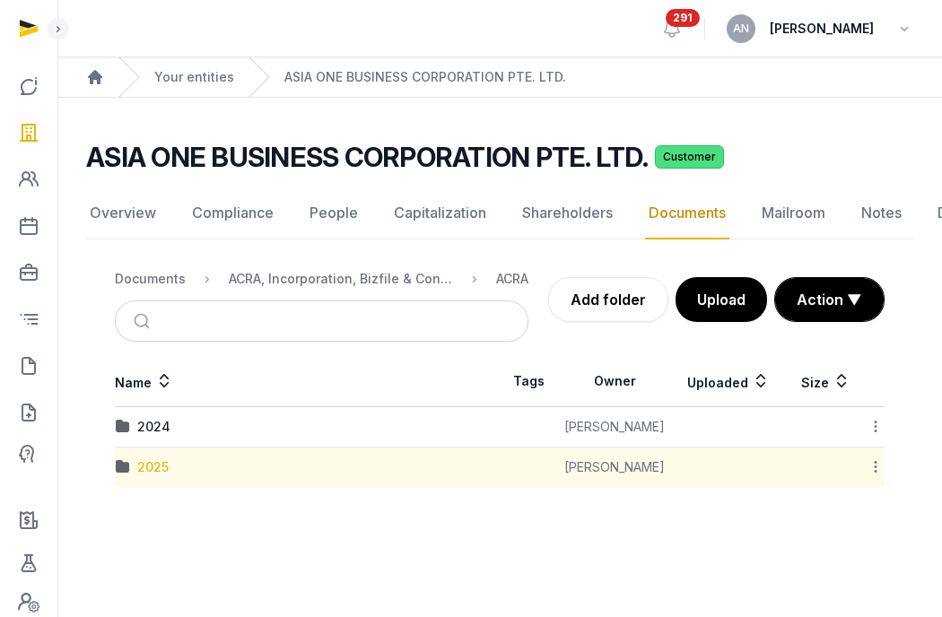
click at [141, 464] on div "2025" at bounding box center [152, 467] width 31 height 18
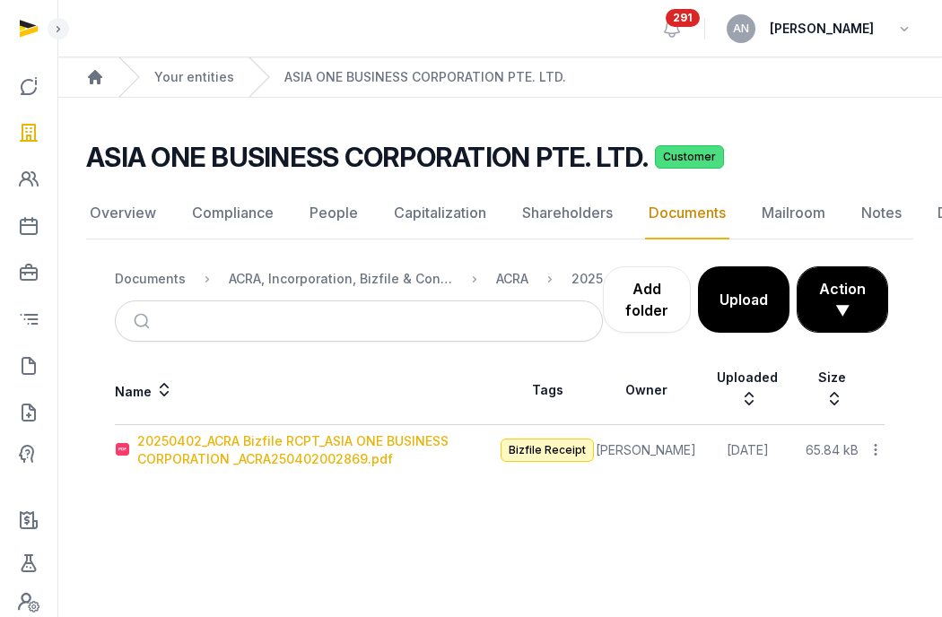
click at [170, 438] on div "20250402_ACRA Bizfile RCPT_ASIA ONE BUSINESS CORPORATION _ACRA250402002869.pdf" at bounding box center [318, 450] width 362 height 36
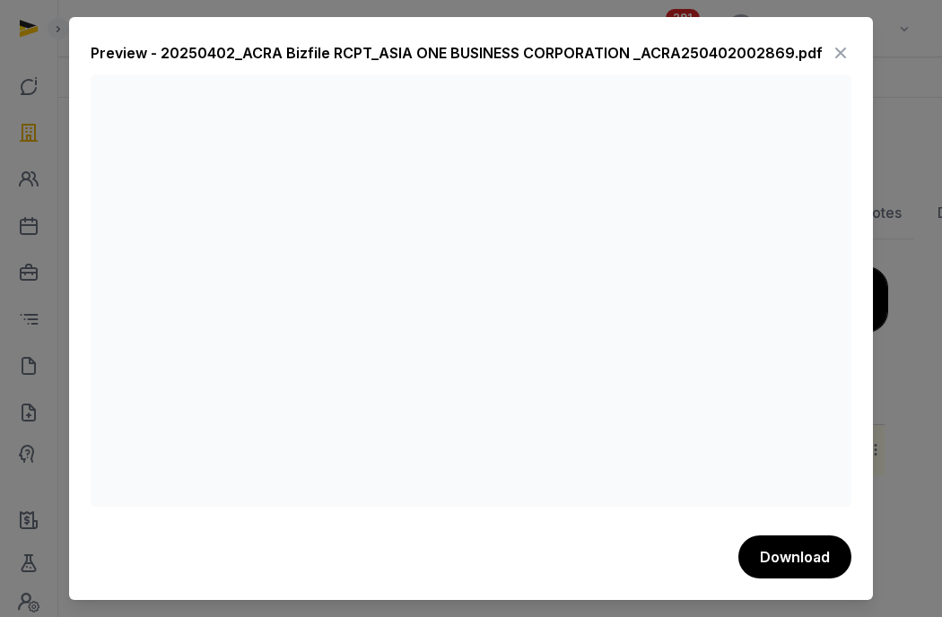
click at [846, 51] on icon at bounding box center [841, 53] width 22 height 29
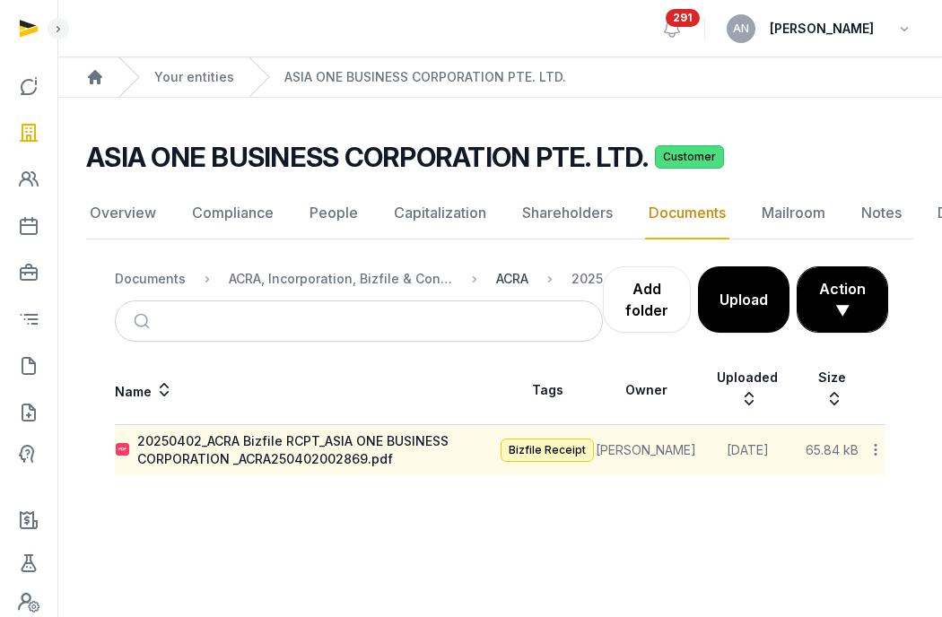
click at [510, 280] on div "ACRA" at bounding box center [512, 279] width 32 height 18
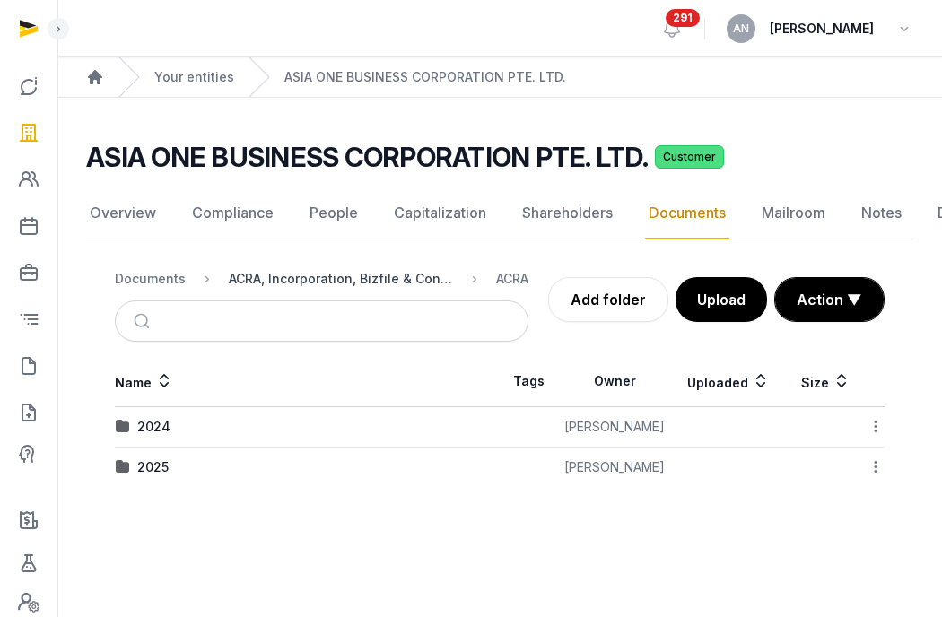
click at [317, 281] on div "ACRA, Incorporation, Bizfile & Constitution" at bounding box center [341, 279] width 224 height 18
click at [156, 470] on div "Bizfile" at bounding box center [156, 467] width 39 height 18
click at [152, 467] on div "2025" at bounding box center [152, 467] width 31 height 18
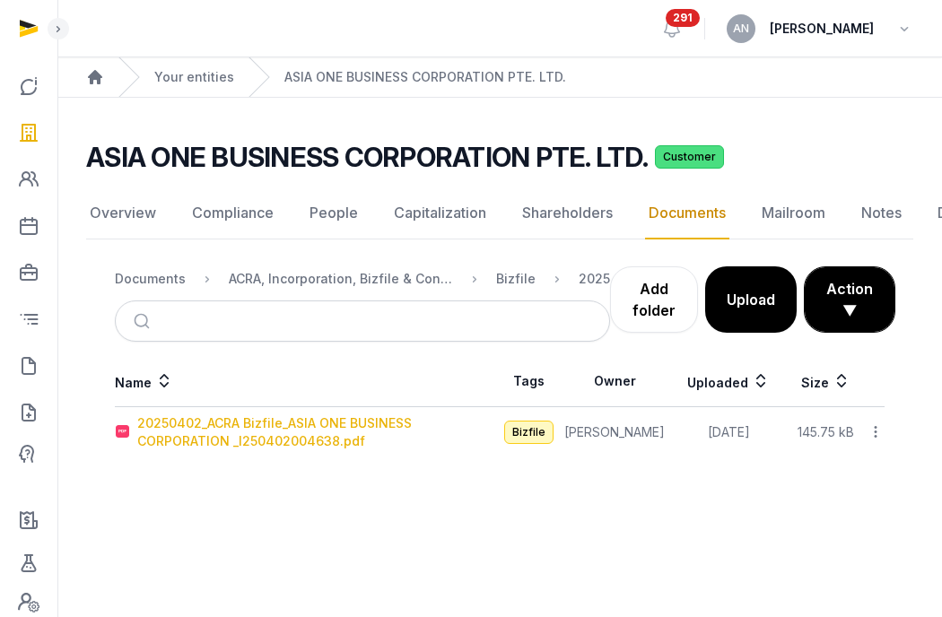
click at [160, 438] on div "20250402_ACRA Bizfile_ASIA ONE BUSINESS CORPORATION _I250402004638.pdf" at bounding box center [318, 432] width 362 height 36
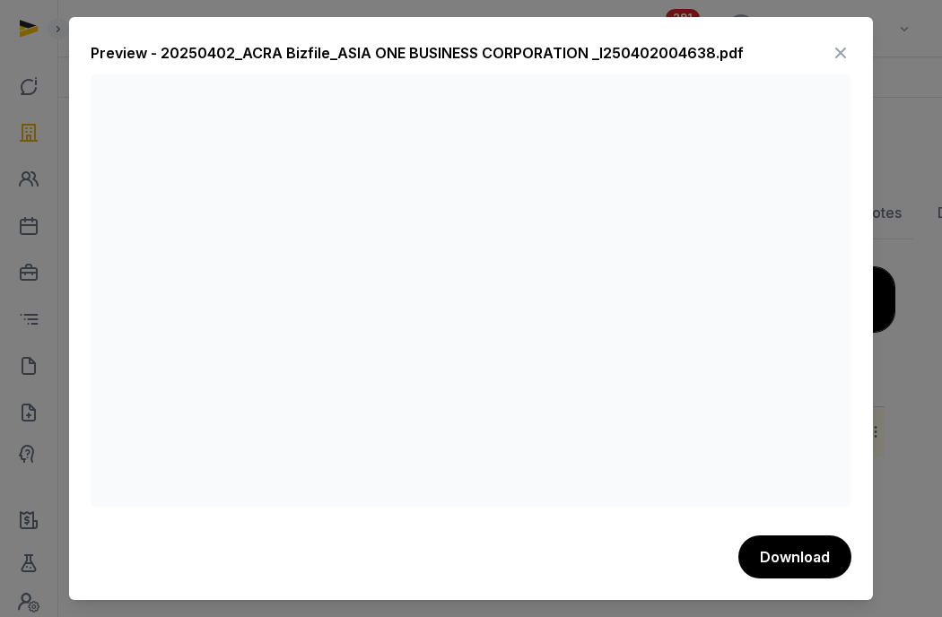
click at [835, 52] on icon at bounding box center [841, 53] width 22 height 29
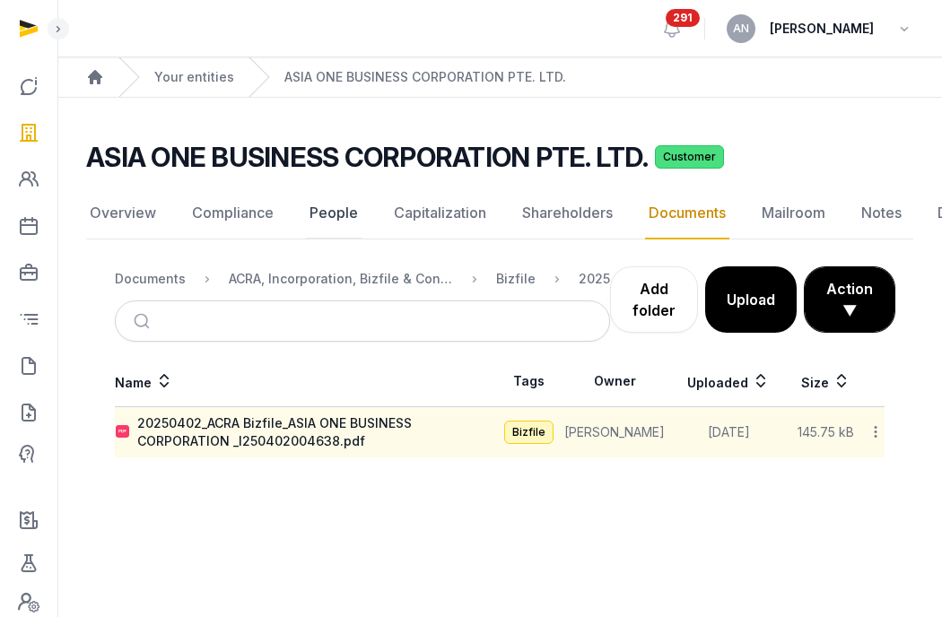
click at [331, 214] on link "People" at bounding box center [334, 213] width 56 height 52
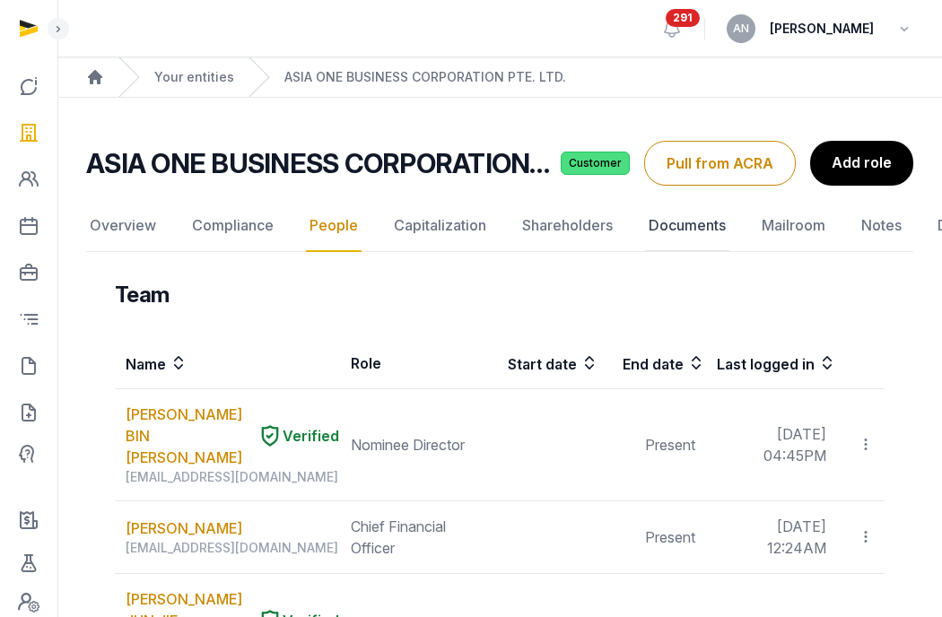
click at [674, 229] on link "Documents" at bounding box center [687, 226] width 84 height 52
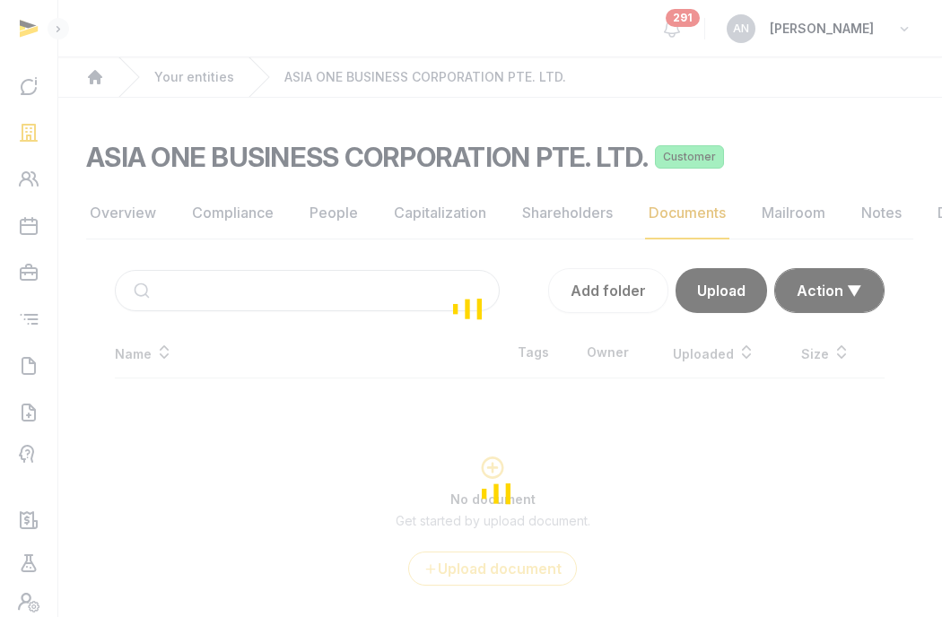
click at [191, 293] on div "Loading" at bounding box center [471, 308] width 942 height 617
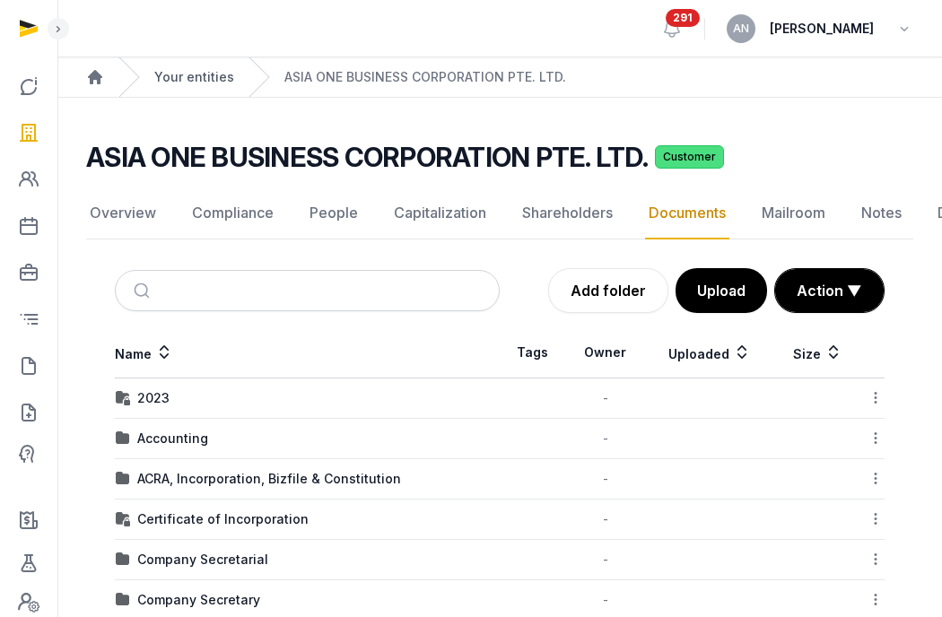
click at [174, 78] on link "Your entities" at bounding box center [194, 77] width 80 height 18
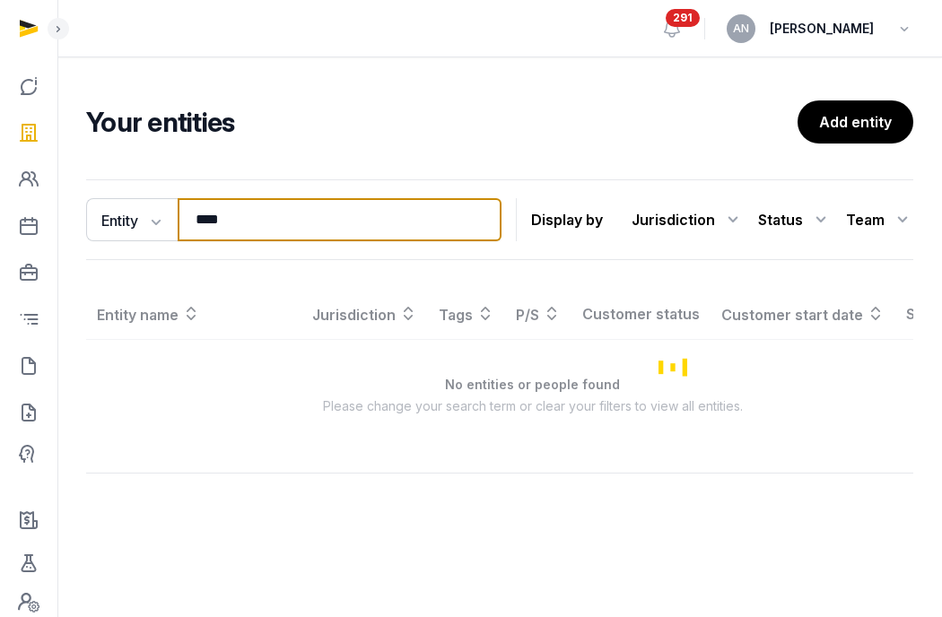
click at [222, 222] on input "****" at bounding box center [340, 219] width 324 height 43
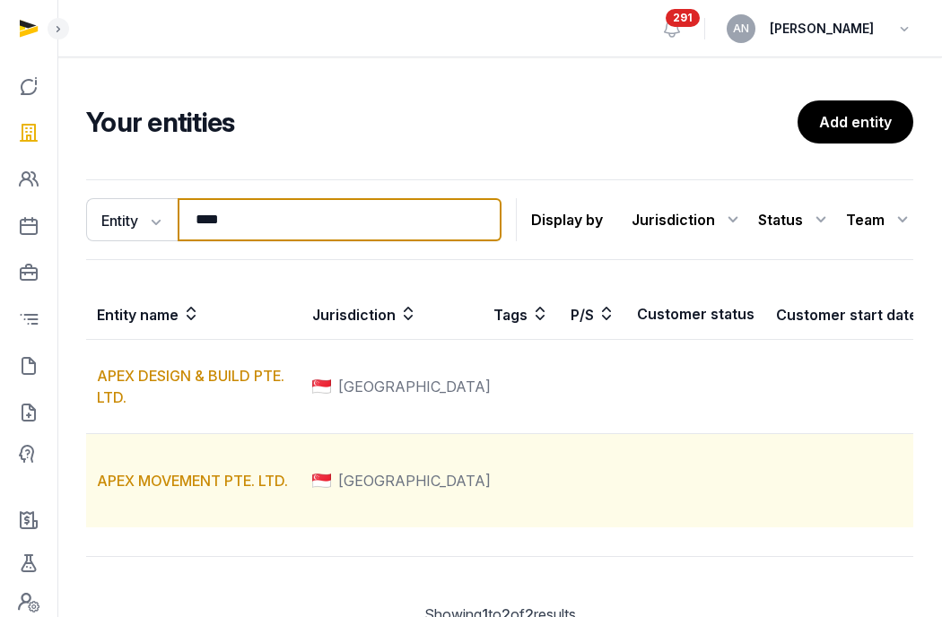
type input "****"
click at [117, 528] on td "APEX MOVEMENT PTE. LTD." at bounding box center [193, 481] width 215 height 94
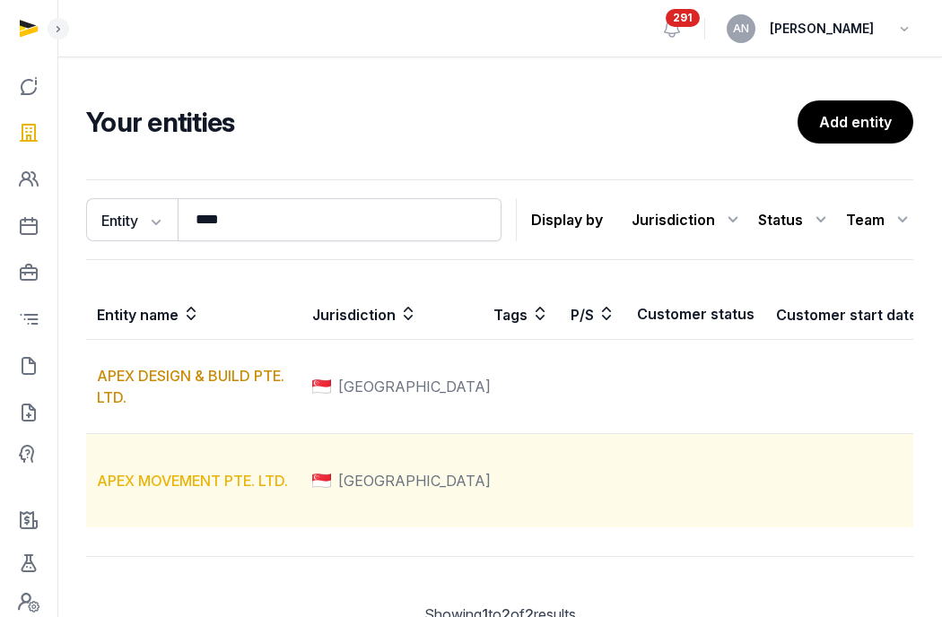
click at [121, 490] on link "APEX MOVEMENT PTE. LTD." at bounding box center [192, 481] width 191 height 18
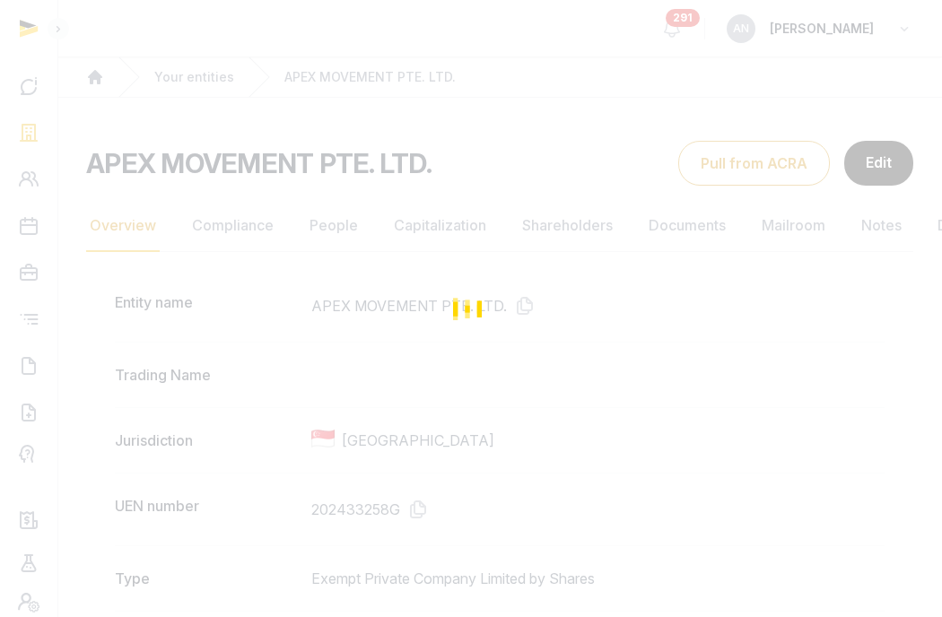
click at [231, 237] on div "Loading" at bounding box center [471, 308] width 942 height 617
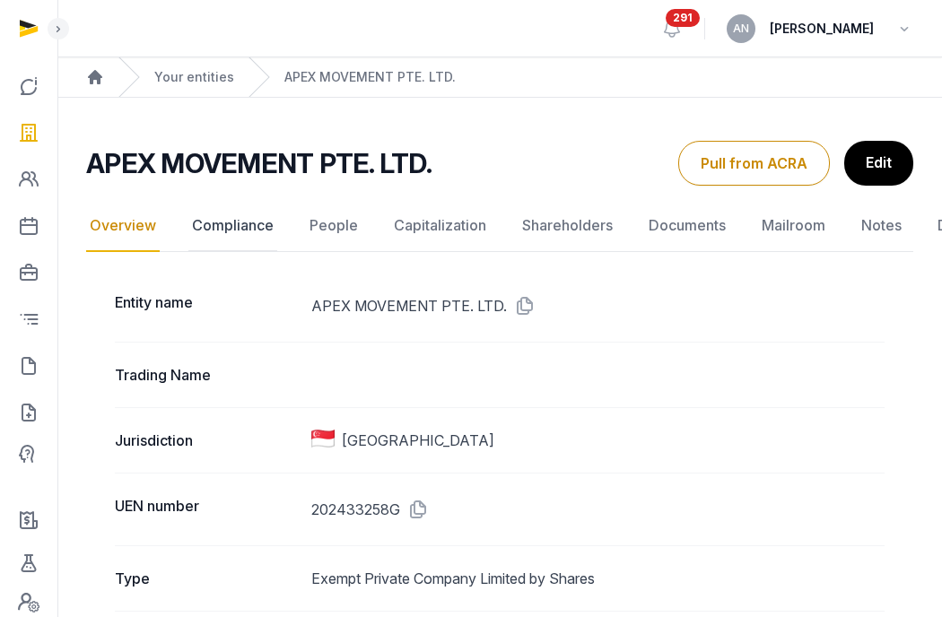
click at [224, 228] on link "Compliance" at bounding box center [232, 226] width 89 height 52
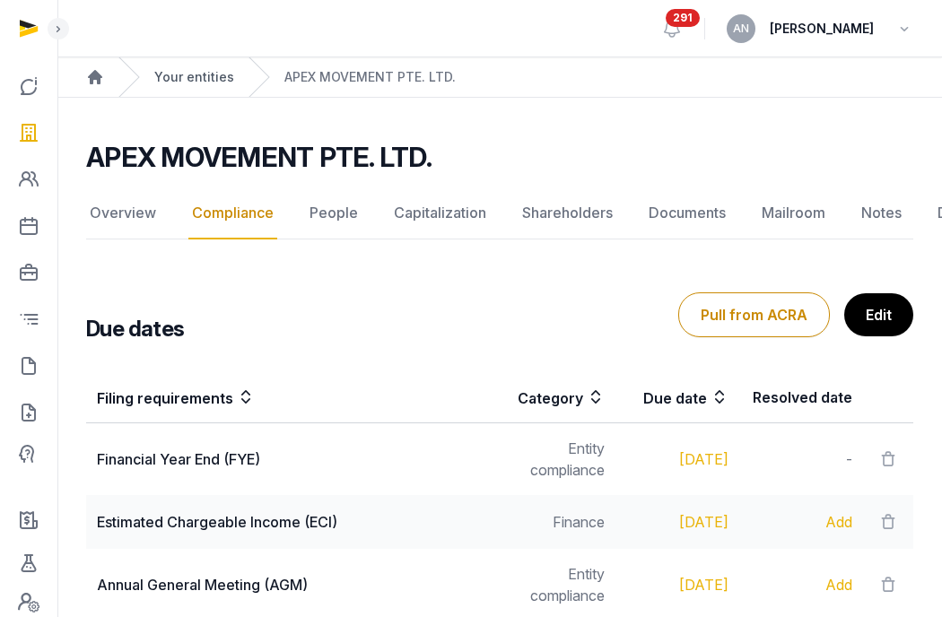
click at [180, 73] on link "Your entities" at bounding box center [194, 77] width 80 height 18
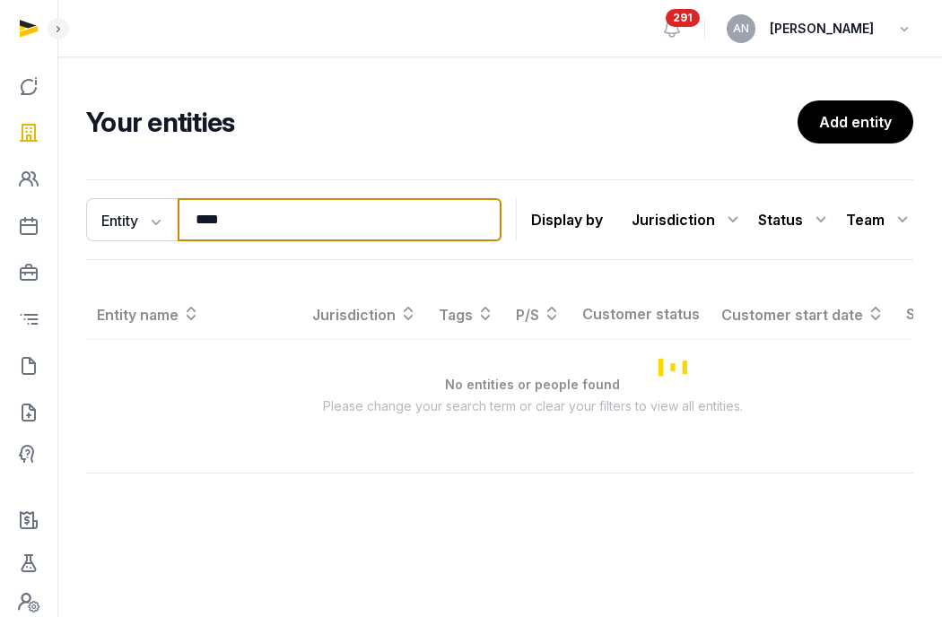
click at [214, 215] on input "****" at bounding box center [340, 219] width 324 height 43
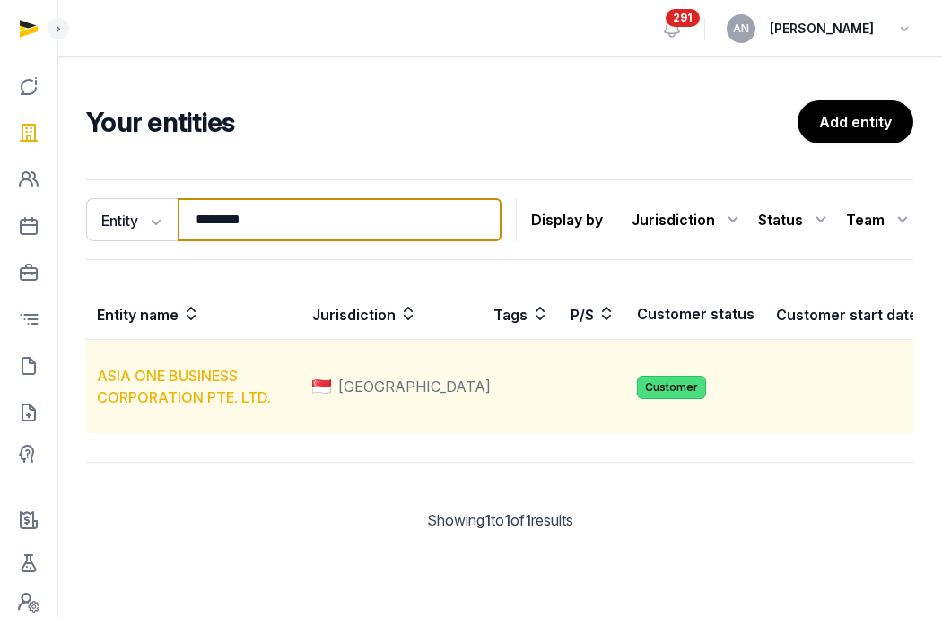
type input "********"
click at [164, 402] on link "ASIA ONE BUSINESS CORPORATION PTE. LTD." at bounding box center [184, 386] width 174 height 39
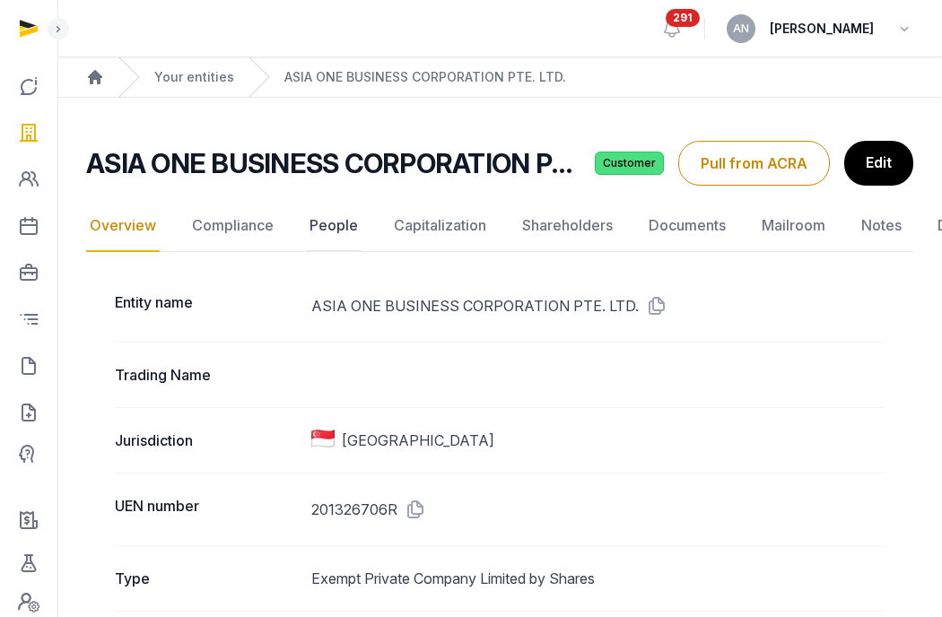
click at [334, 238] on link "People" at bounding box center [334, 226] width 56 height 52
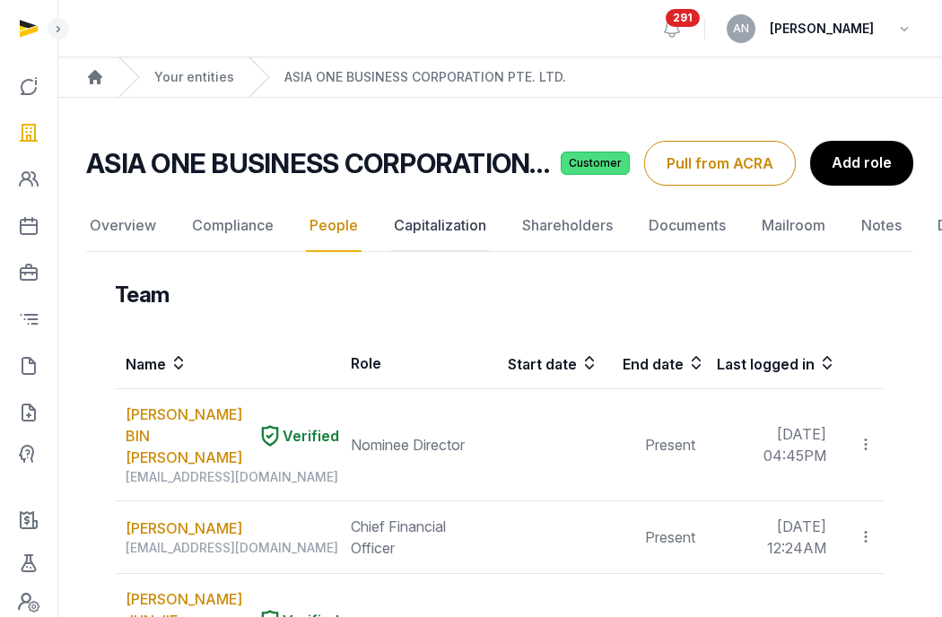
click at [411, 234] on link "Capitalization" at bounding box center [440, 226] width 100 height 52
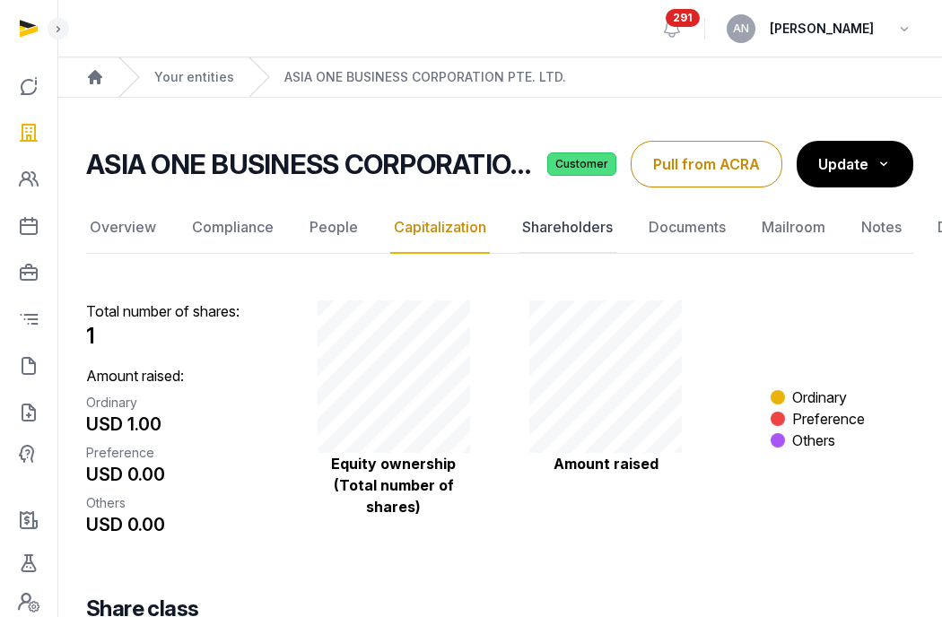
click at [549, 245] on link "Shareholders" at bounding box center [567, 228] width 98 height 52
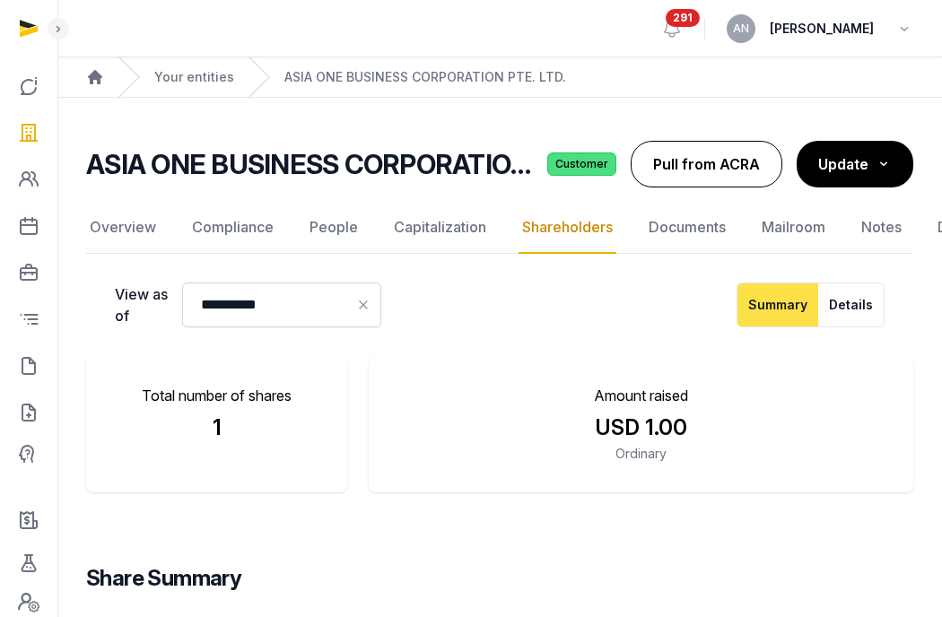
click at [716, 160] on button "Pull from ACRA" at bounding box center [707, 164] width 152 height 47
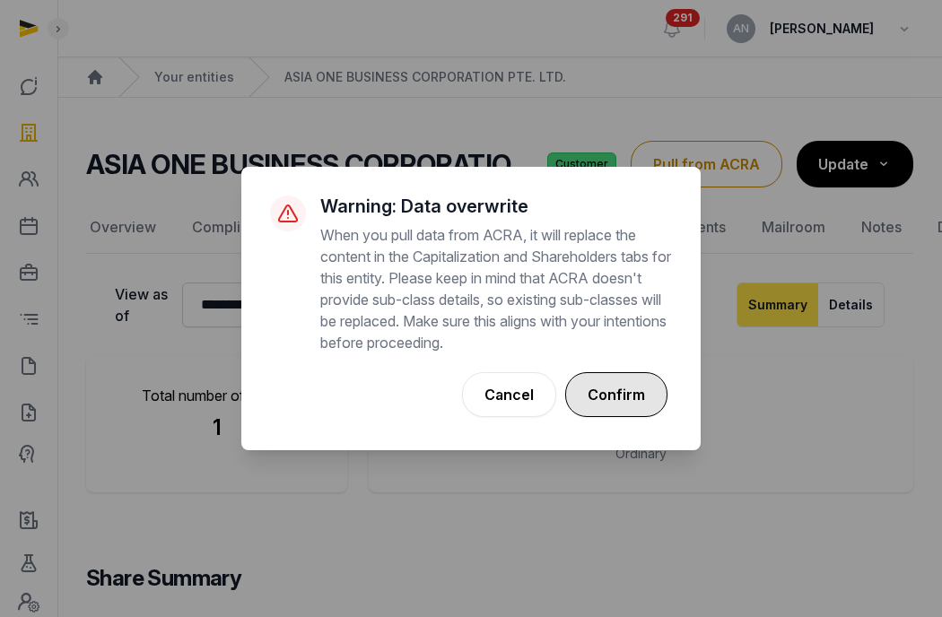
click at [582, 390] on button "Confirm" at bounding box center [616, 394] width 102 height 45
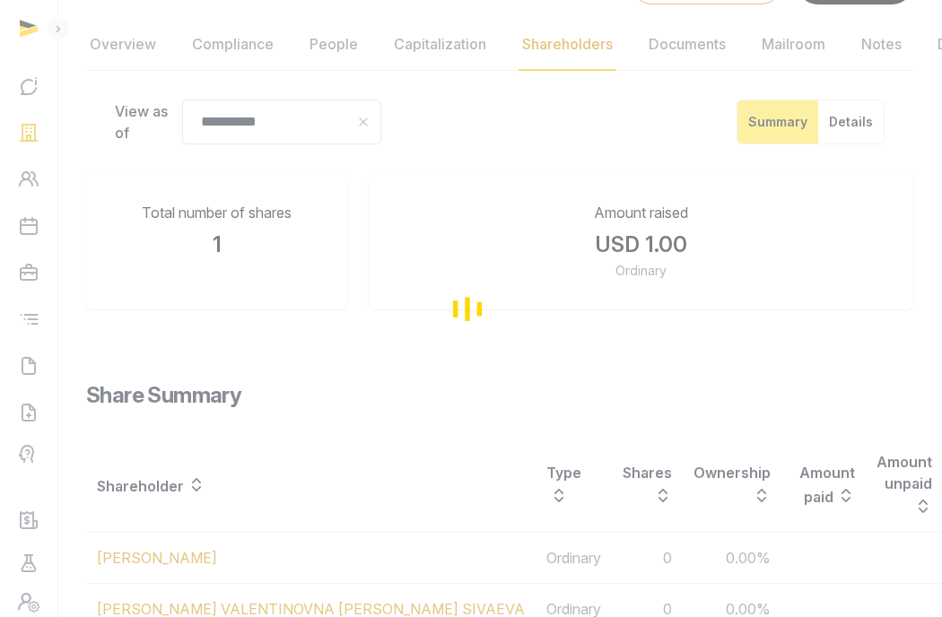
scroll to position [324, 0]
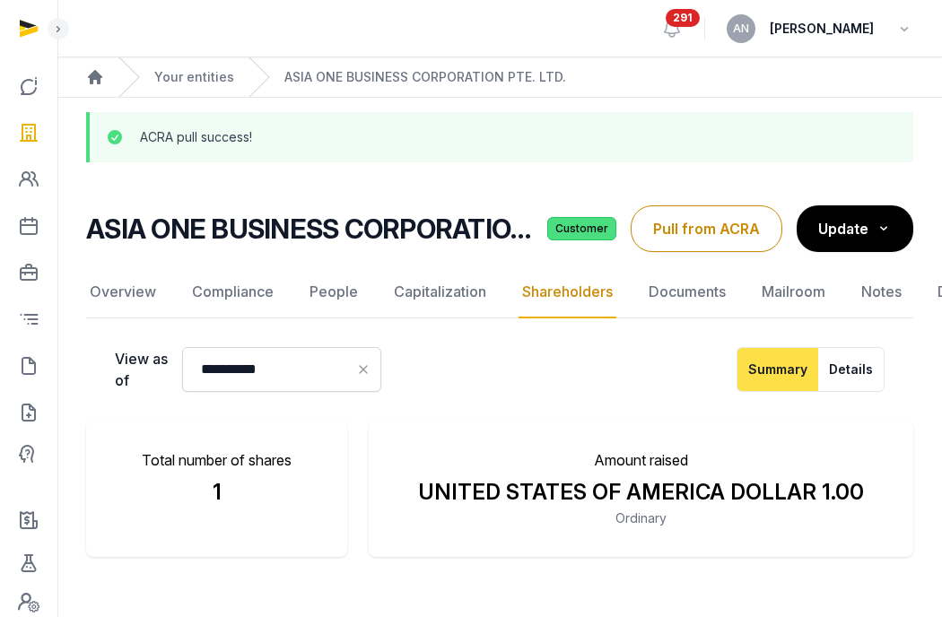
click at [638, 304] on nav "Overview Compliance People Capitalization Shareholders Documents Mailroom Notes…" at bounding box center [499, 292] width 827 height 52
click at [668, 294] on link "Documents" at bounding box center [687, 292] width 84 height 52
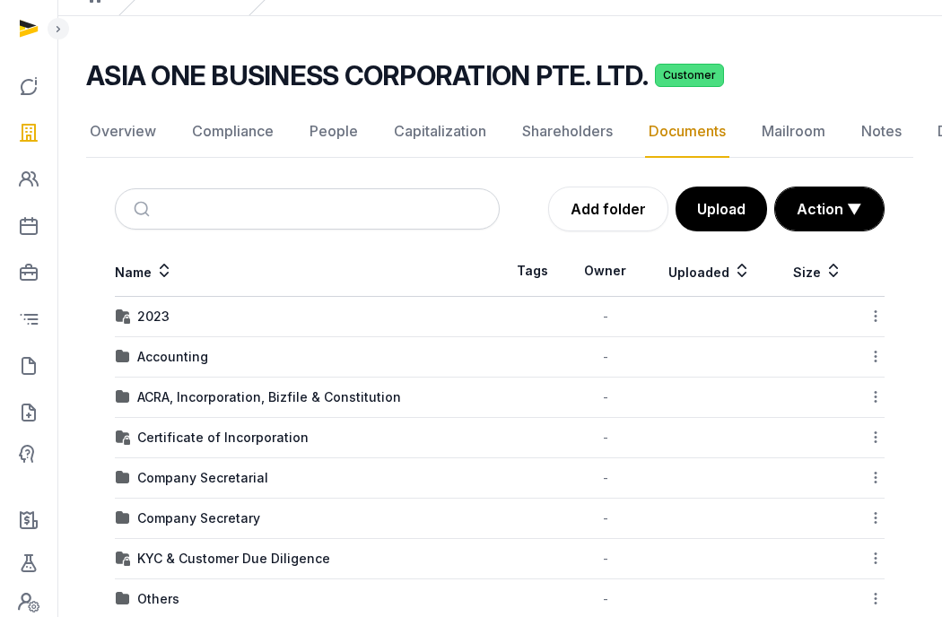
scroll to position [213, 0]
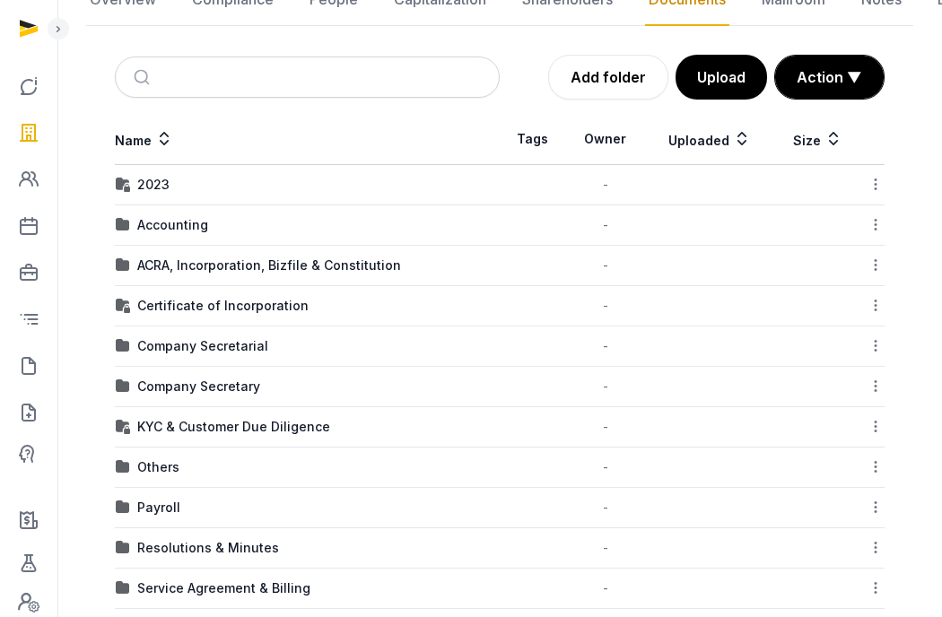
click at [181, 334] on td "Company Secretarial" at bounding box center [307, 347] width 385 height 40
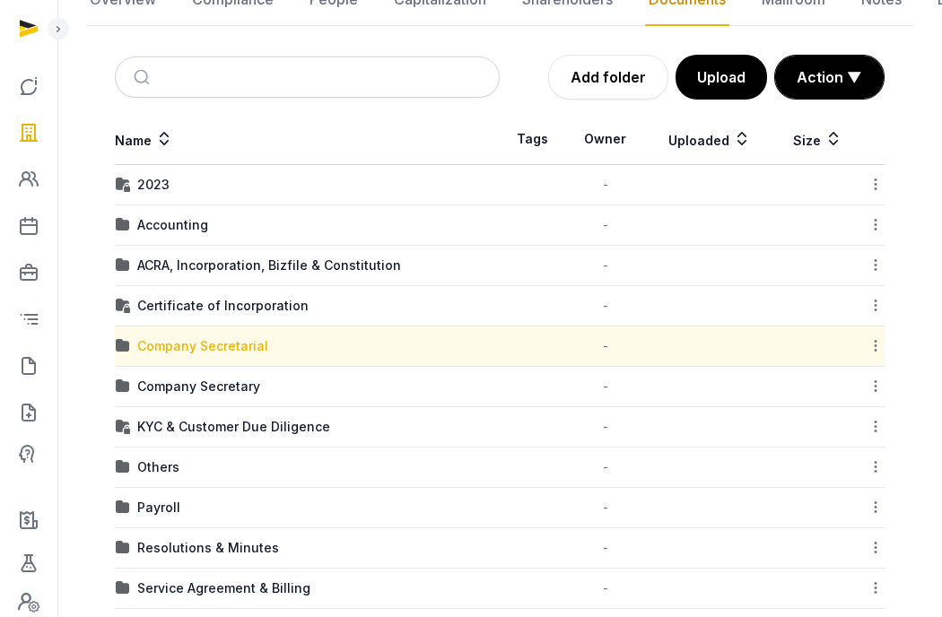
click at [183, 346] on div "Company Secretarial" at bounding box center [202, 346] width 131 height 18
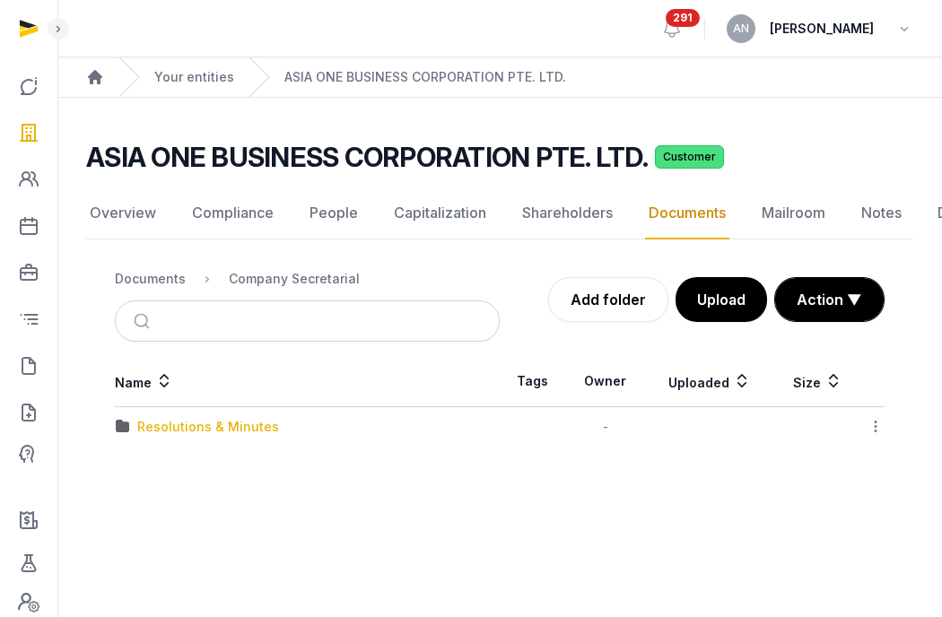
scroll to position [0, 0]
click at [151, 275] on div "Documents" at bounding box center [150, 279] width 71 height 18
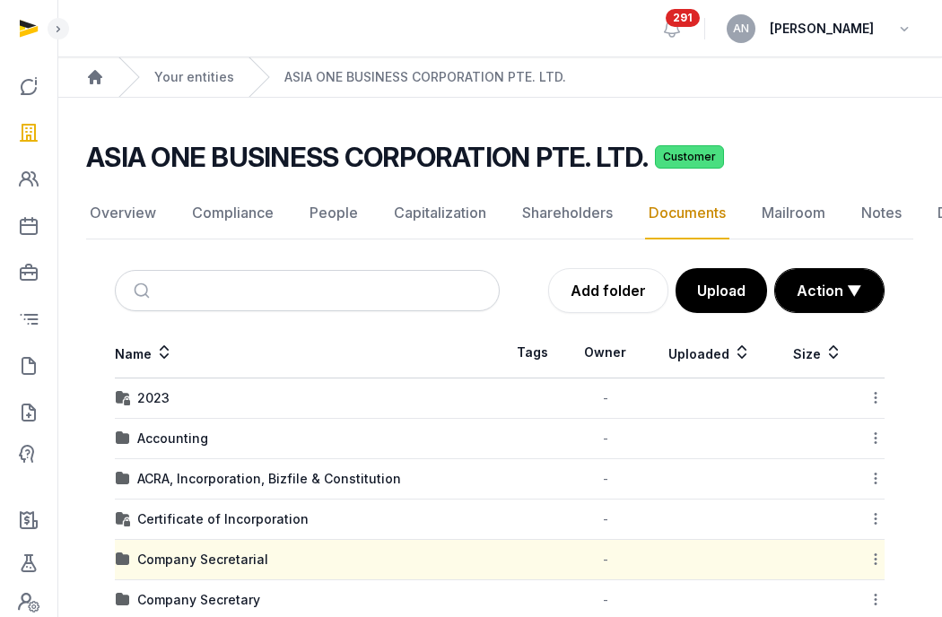
scroll to position [274, 0]
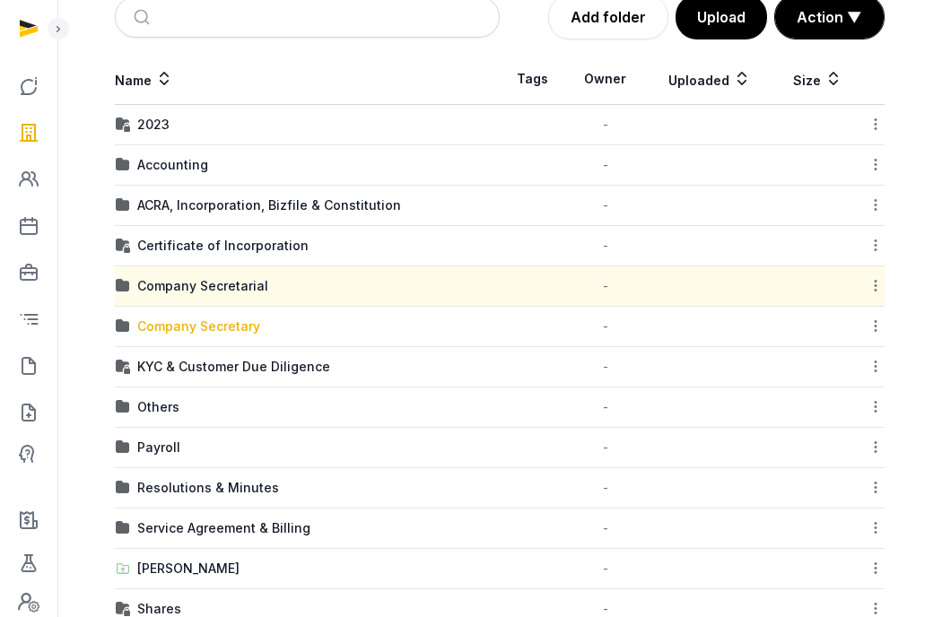
click at [166, 323] on div "Company Secretary" at bounding box center [198, 327] width 123 height 18
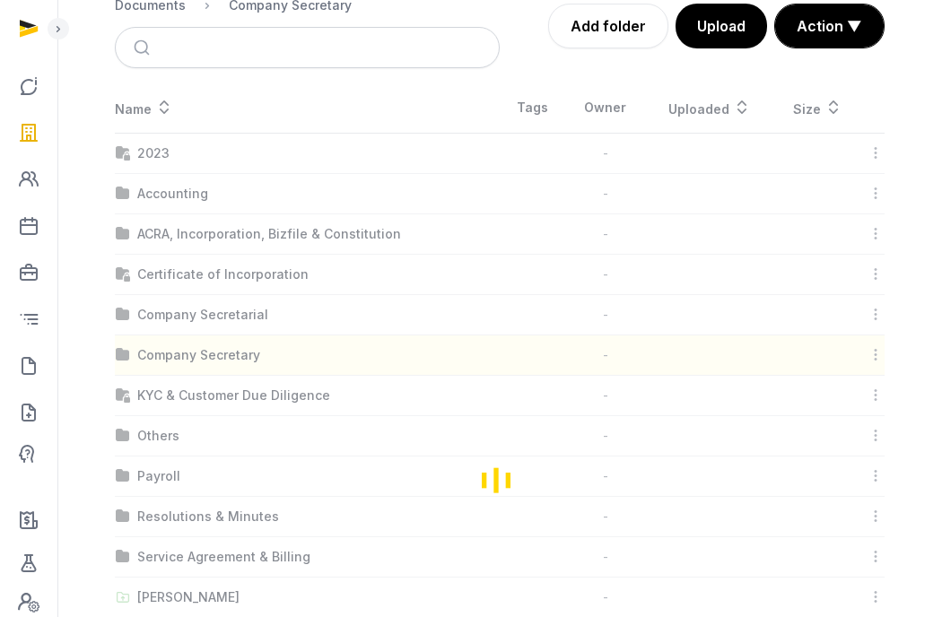
scroll to position [0, 0]
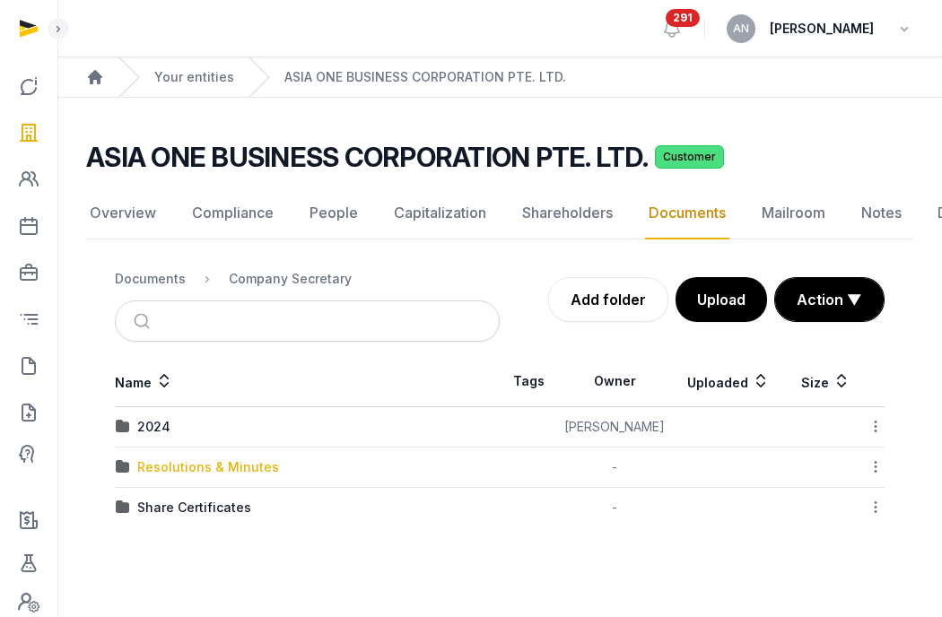
click at [153, 464] on div "Resolutions & Minutes" at bounding box center [208, 467] width 142 height 18
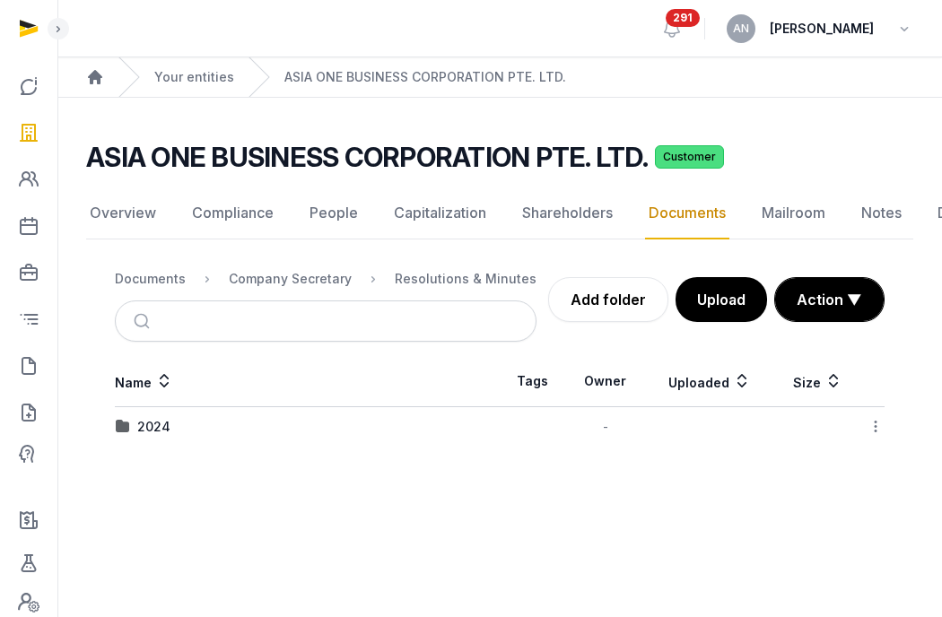
click at [162, 291] on nav "Documents Company Secretary Resolutions & Minutes" at bounding box center [326, 278] width 422 height 43
click at [161, 281] on div "Documents" at bounding box center [150, 279] width 71 height 18
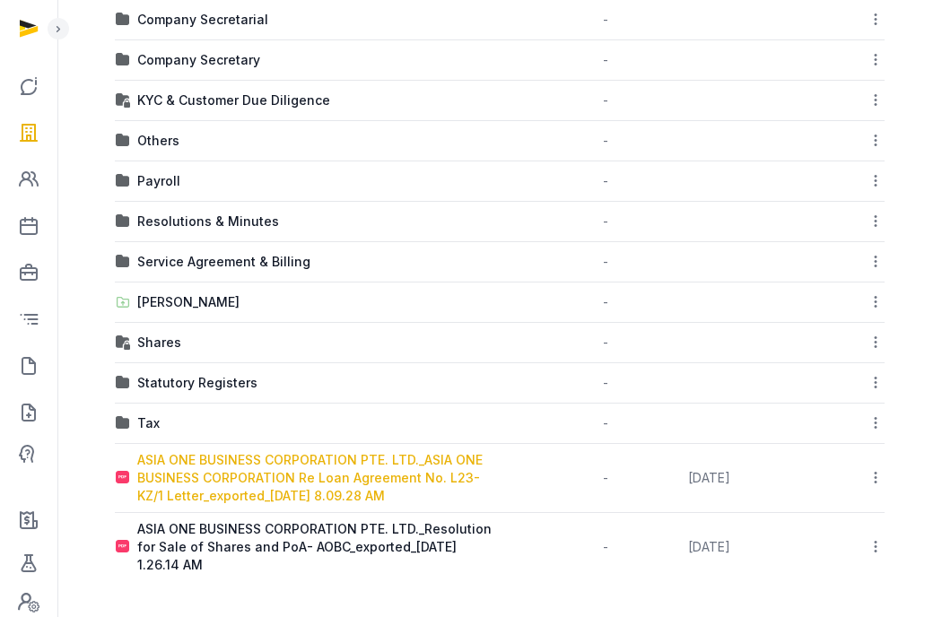
scroll to position [221, 0]
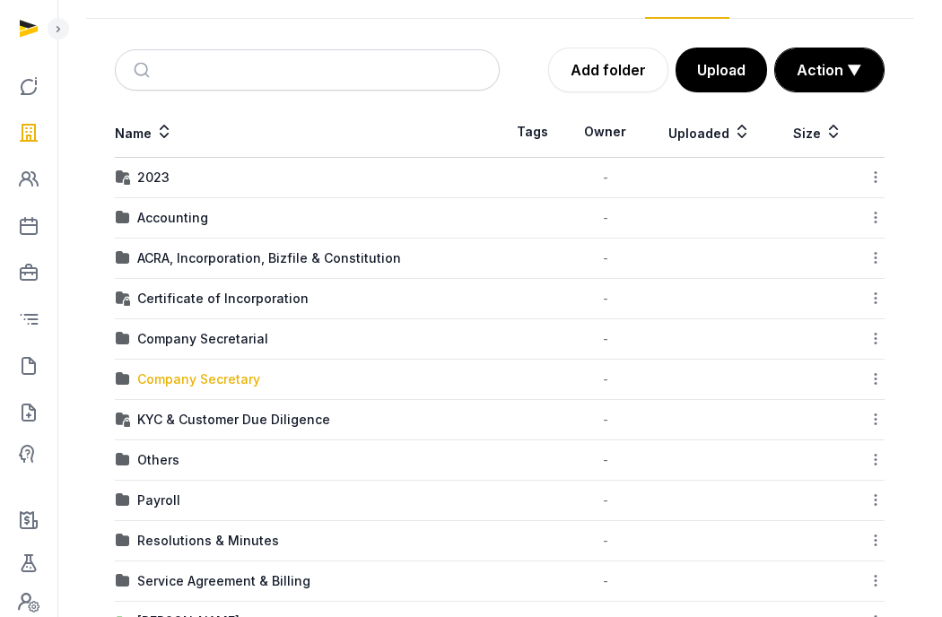
click at [224, 372] on div "Company Secretary" at bounding box center [198, 379] width 123 height 18
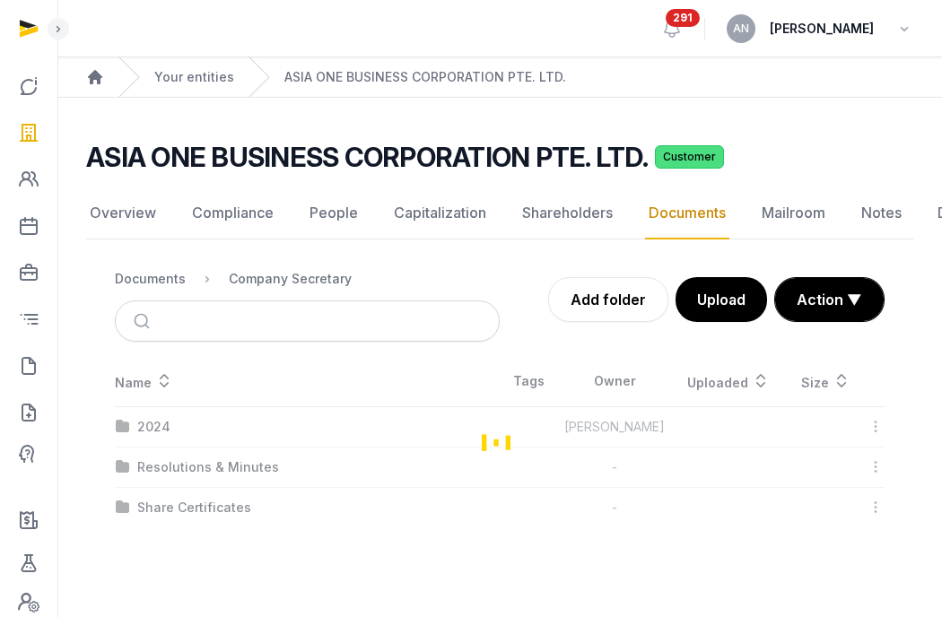
scroll to position [0, 0]
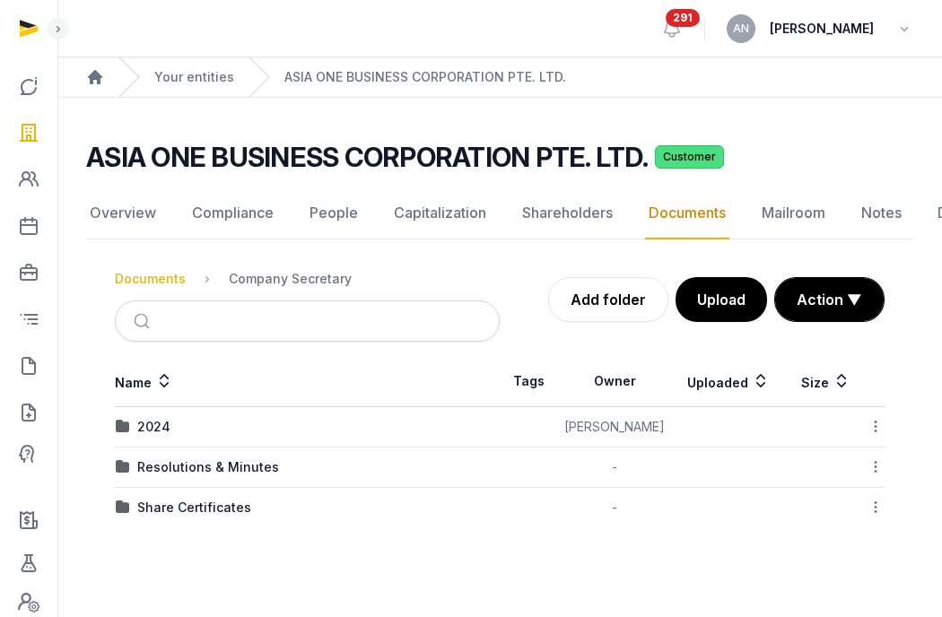
click at [147, 274] on div "Documents" at bounding box center [150, 279] width 71 height 18
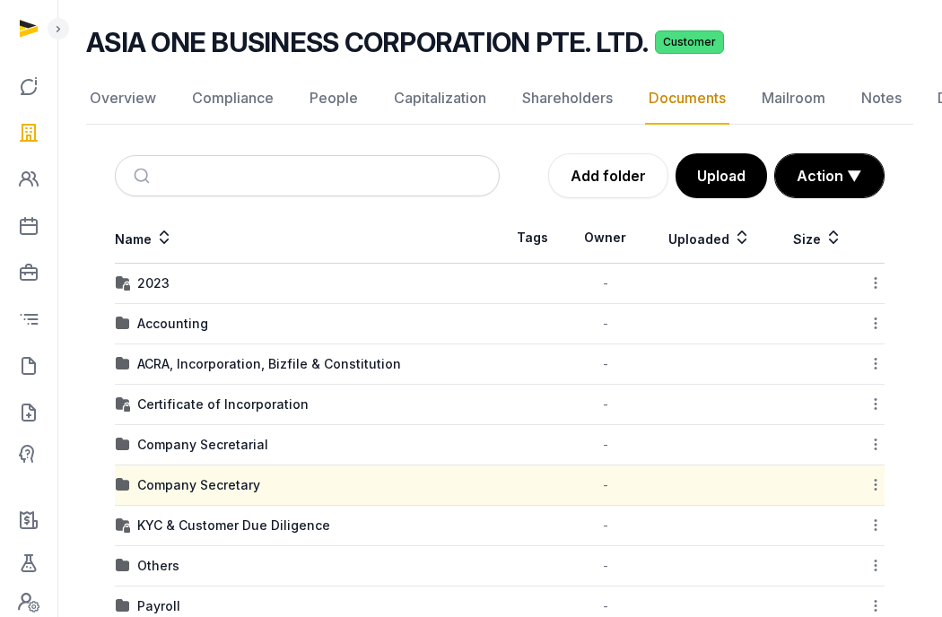
scroll to position [313, 0]
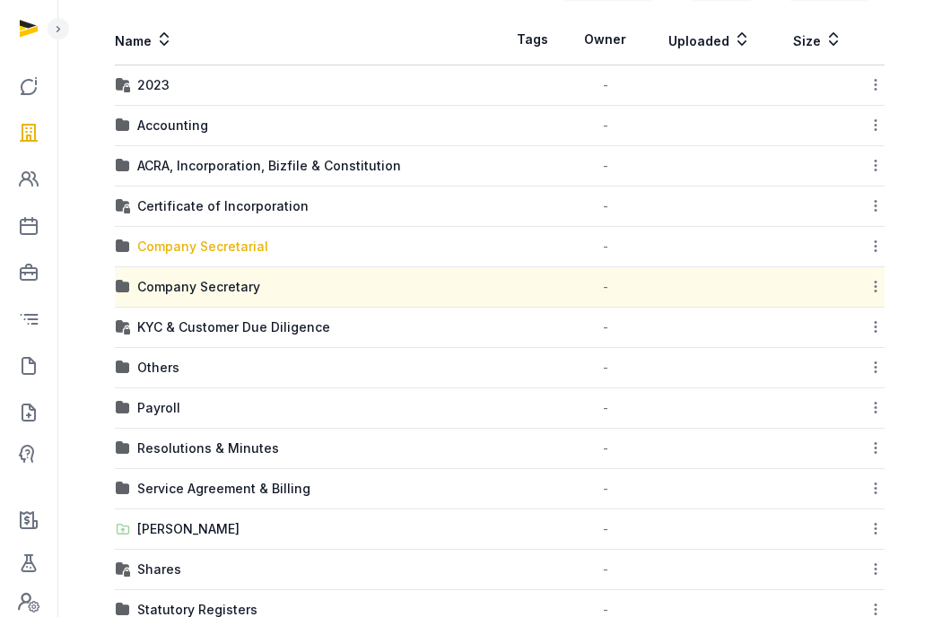
click at [152, 240] on div "Company Secretarial" at bounding box center [202, 247] width 131 height 18
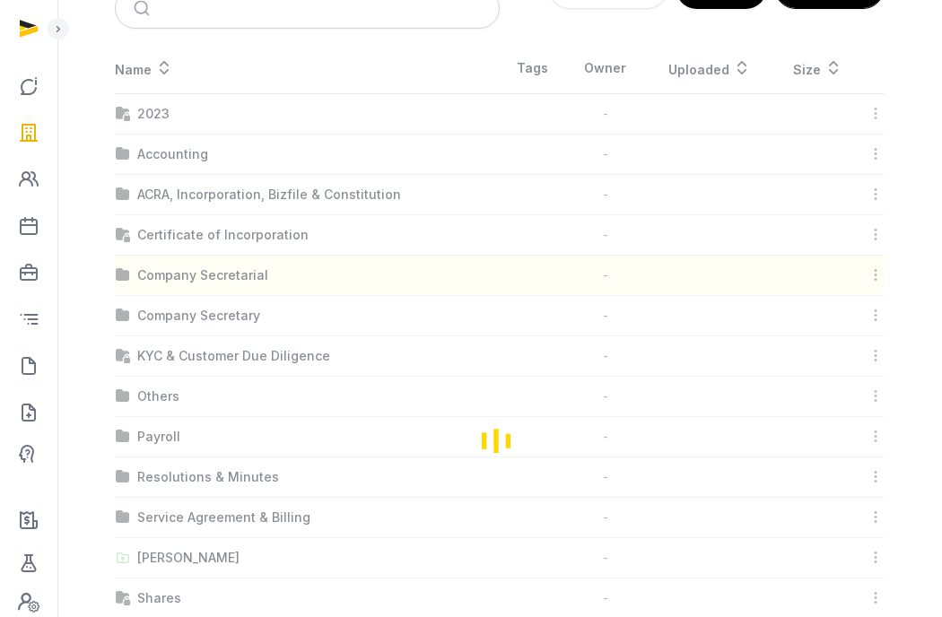
scroll to position [0, 0]
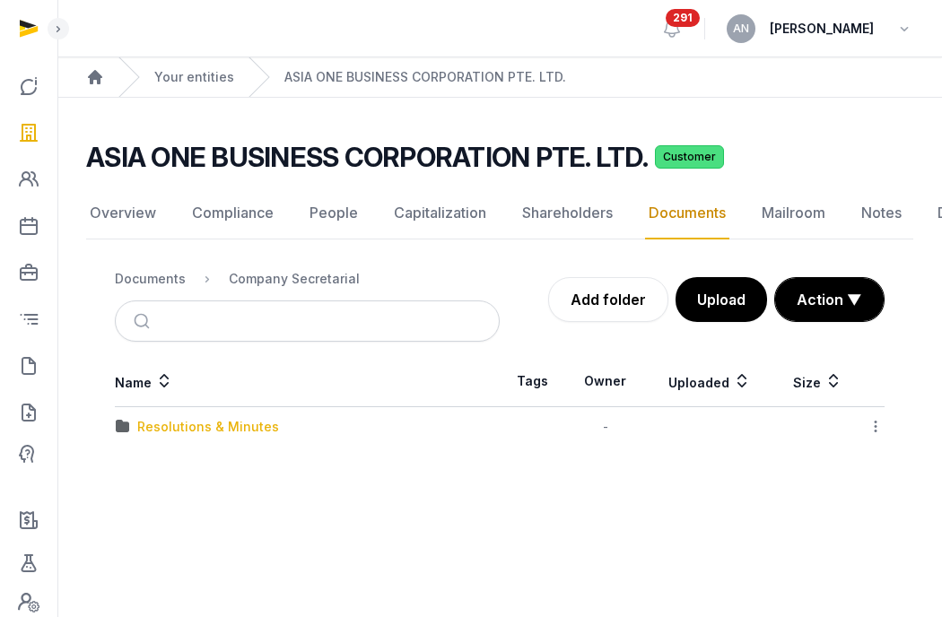
click at [174, 423] on div "Resolutions & Minutes" at bounding box center [208, 427] width 142 height 18
click at [151, 422] on div "2025" at bounding box center [152, 427] width 31 height 18
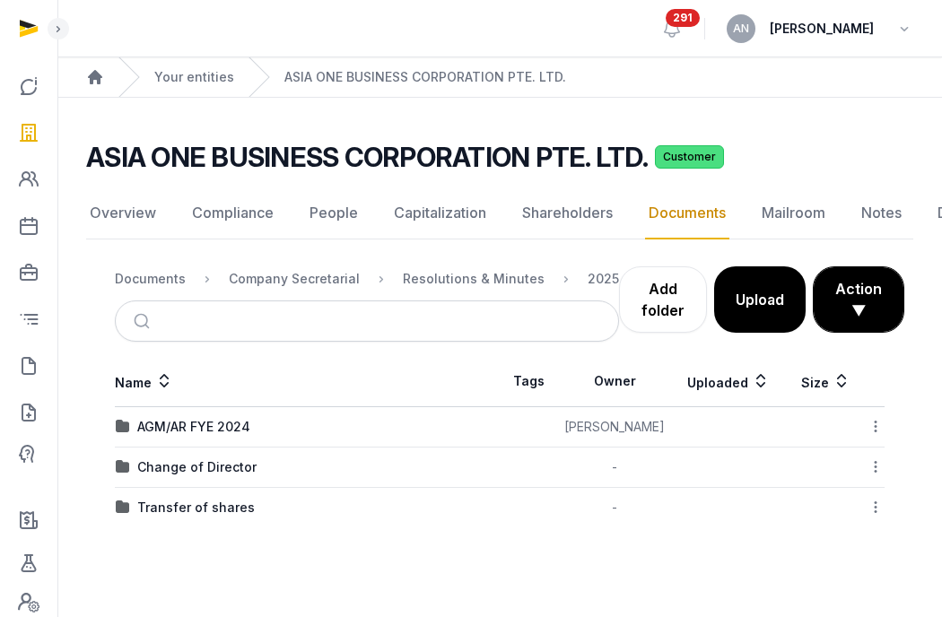
click at [144, 495] on td "Transfer of shares" at bounding box center [307, 508] width 385 height 40
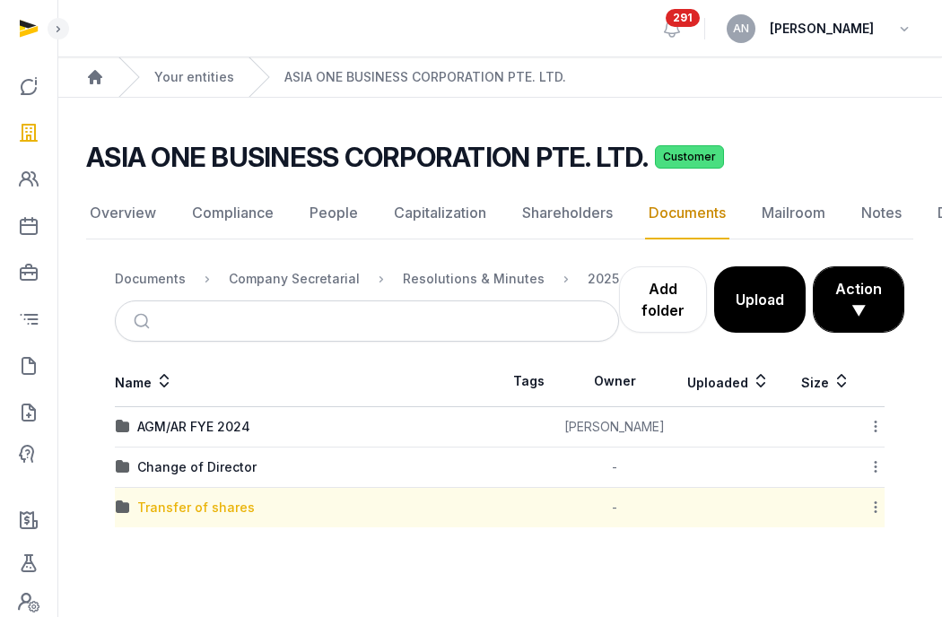
click at [144, 503] on div "Transfer of shares" at bounding box center [196, 508] width 118 height 18
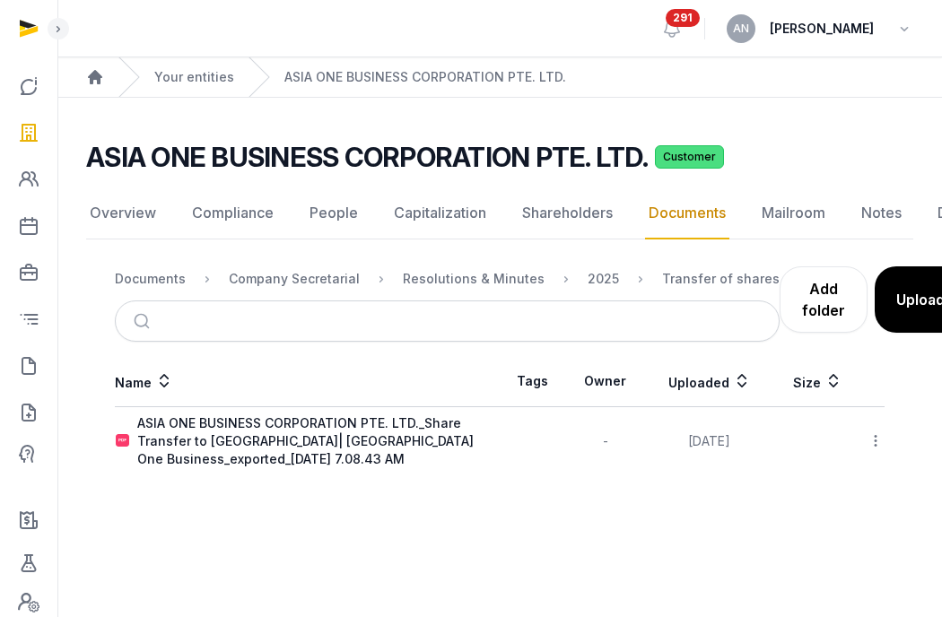
click at [168, 448] on div "ASIA ONE BUSINESS CORPORATION PTE. LTD._Share Transfer to [GEOGRAPHIC_DATA]| [G…" at bounding box center [318, 441] width 362 height 54
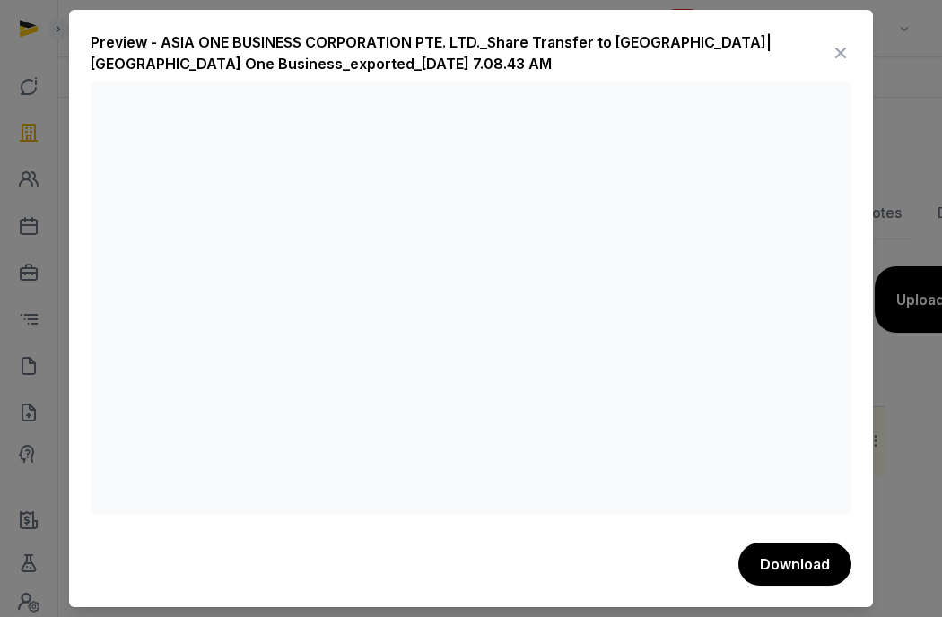
click at [840, 57] on icon at bounding box center [841, 53] width 22 height 29
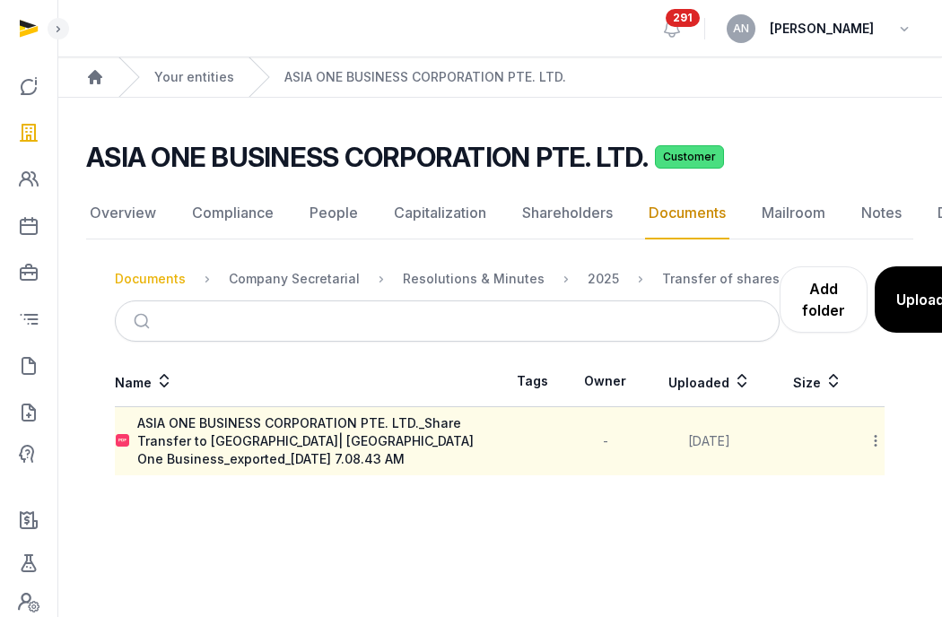
click at [144, 279] on div "Documents" at bounding box center [150, 279] width 71 height 18
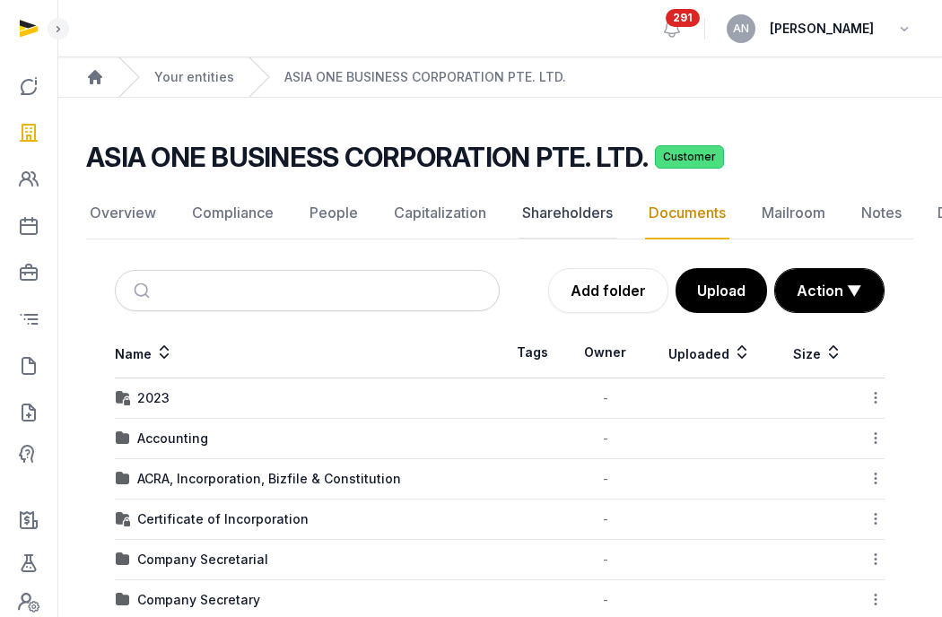
click at [565, 215] on link "Shareholders" at bounding box center [567, 213] width 98 height 52
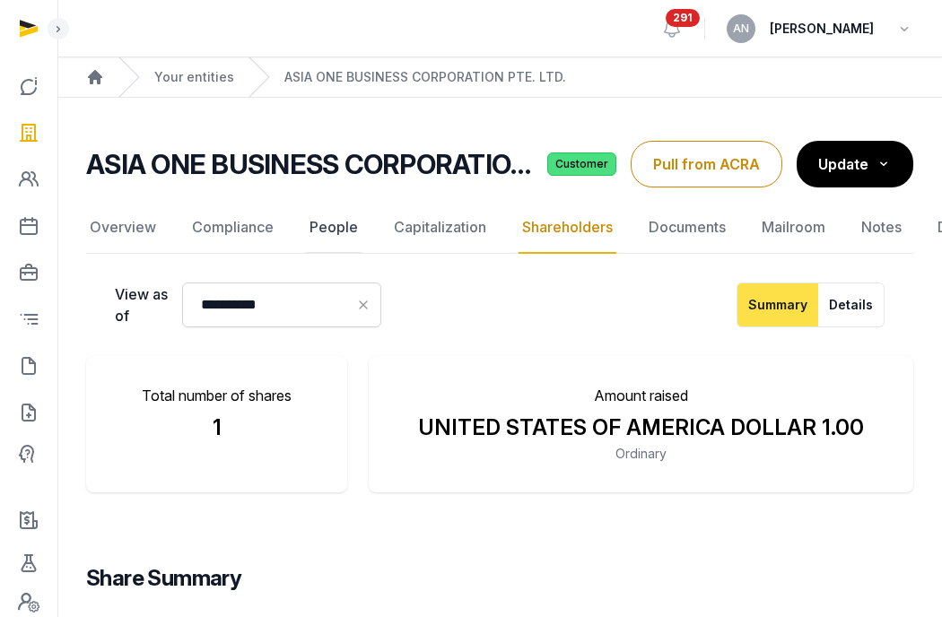
click at [348, 229] on link "People" at bounding box center [334, 228] width 56 height 52
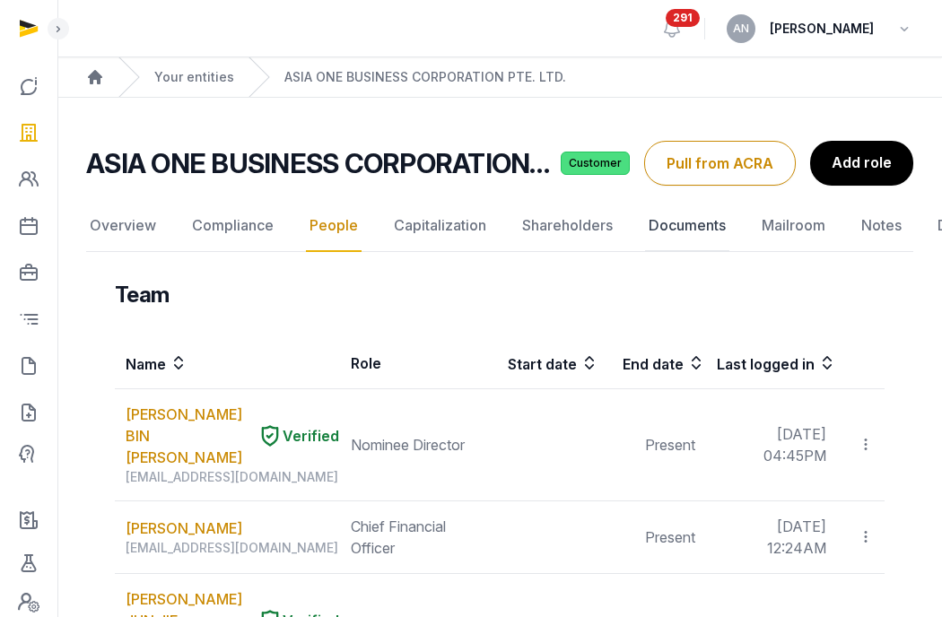
click at [658, 234] on link "Documents" at bounding box center [687, 226] width 84 height 52
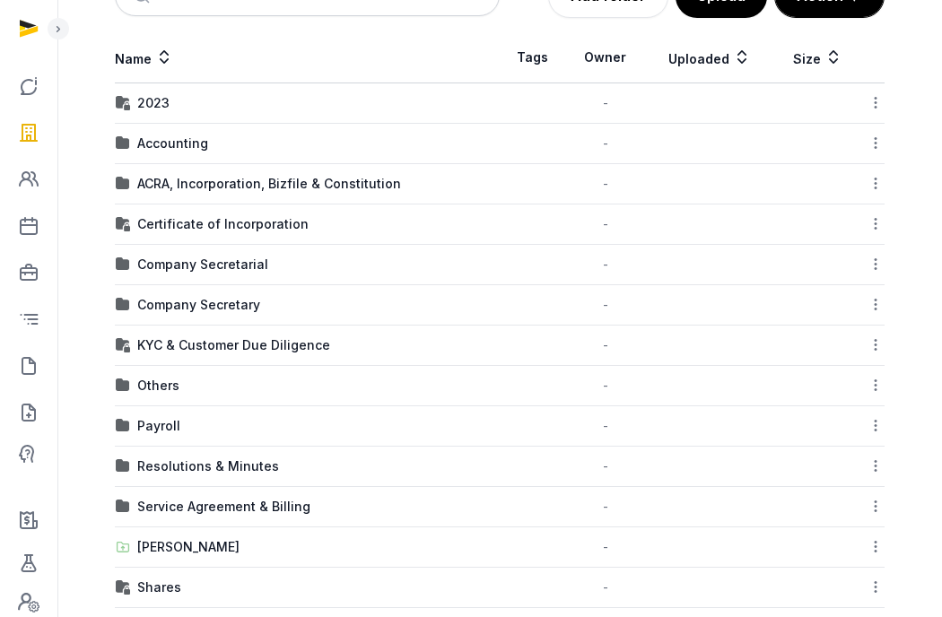
scroll to position [297, 0]
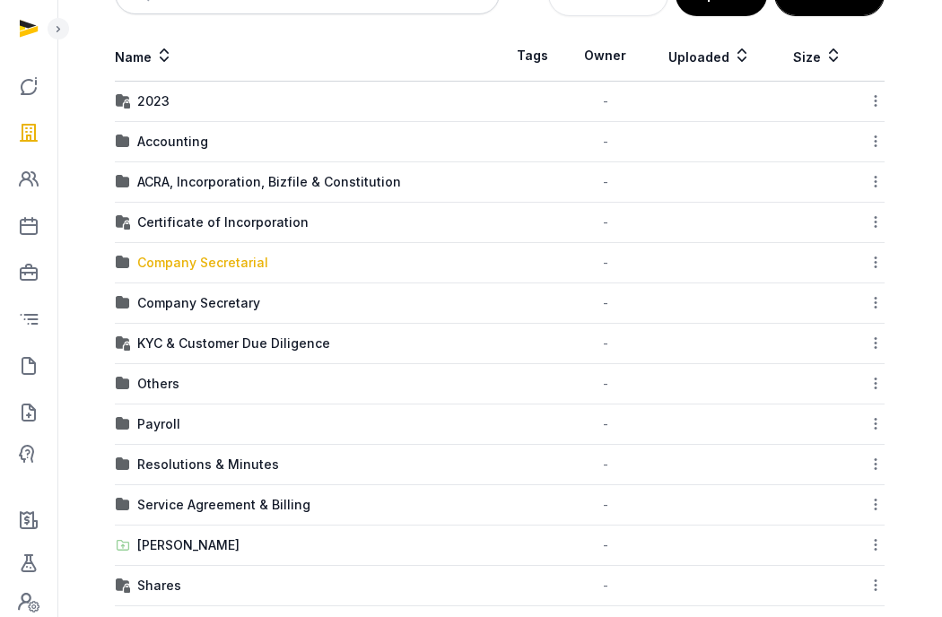
click at [221, 266] on div "Company Secretarial" at bounding box center [202, 263] width 131 height 18
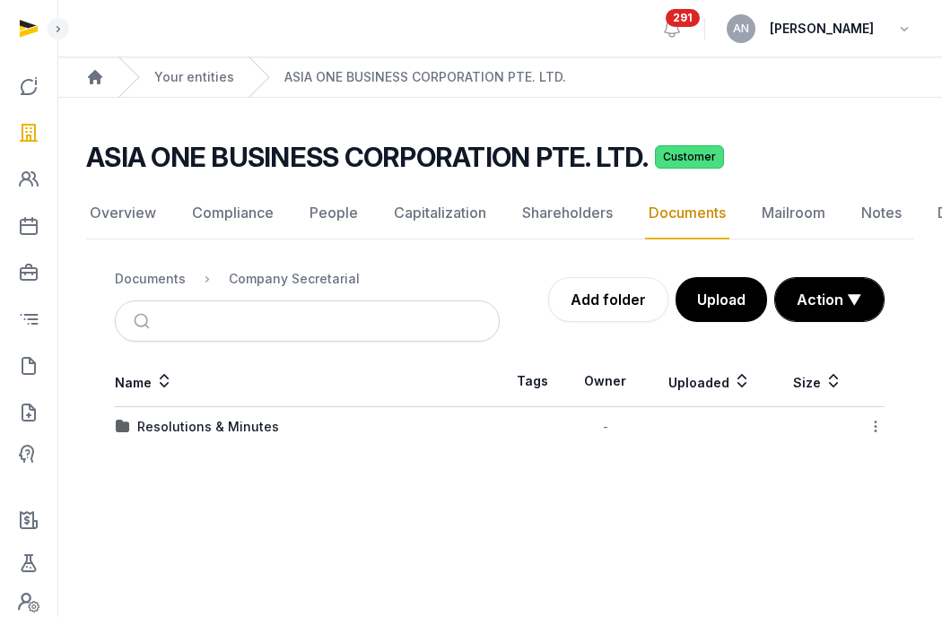
scroll to position [0, 0]
